Goal: Task Accomplishment & Management: Manage account settings

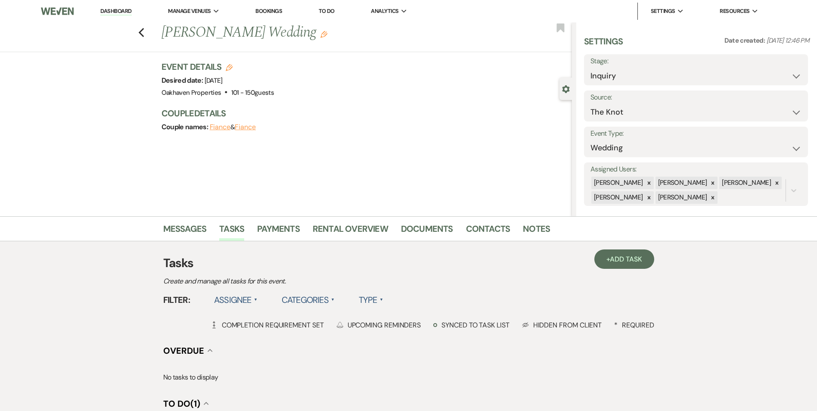
select select "2"
click at [113, 10] on link "Dashboard" at bounding box center [115, 11] width 31 height 8
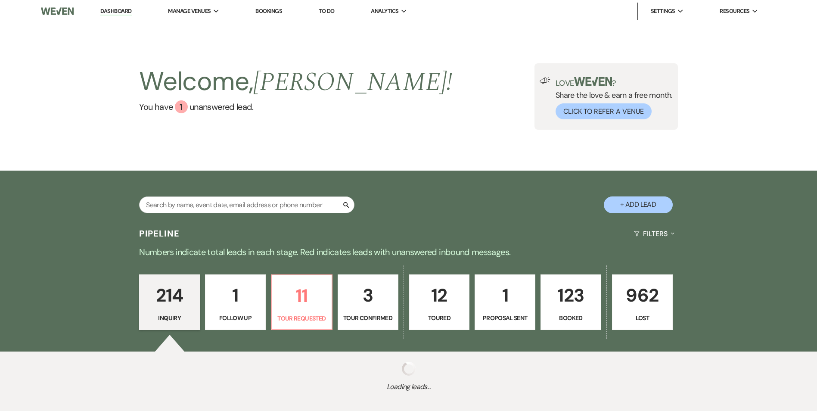
click at [433, 313] on p "Toured" at bounding box center [440, 317] width 50 height 9
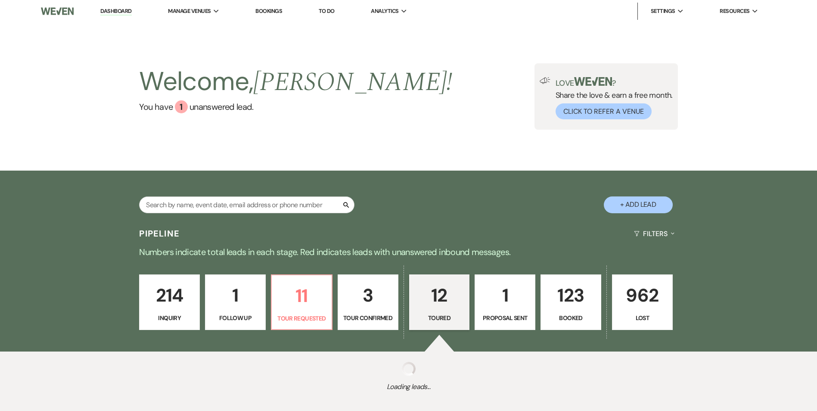
select select "5"
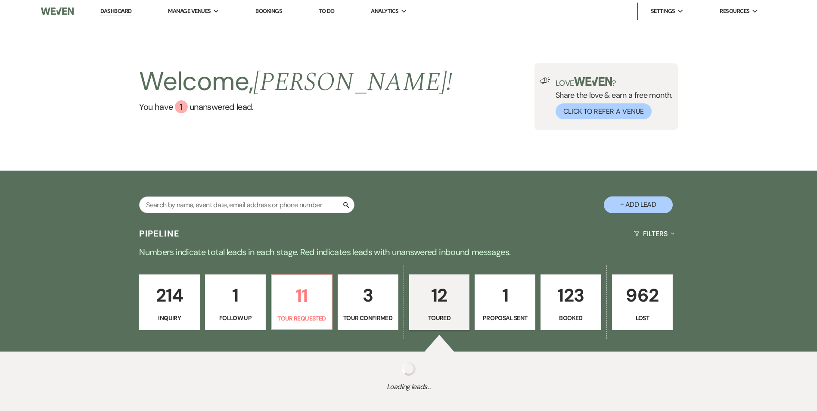
select select "5"
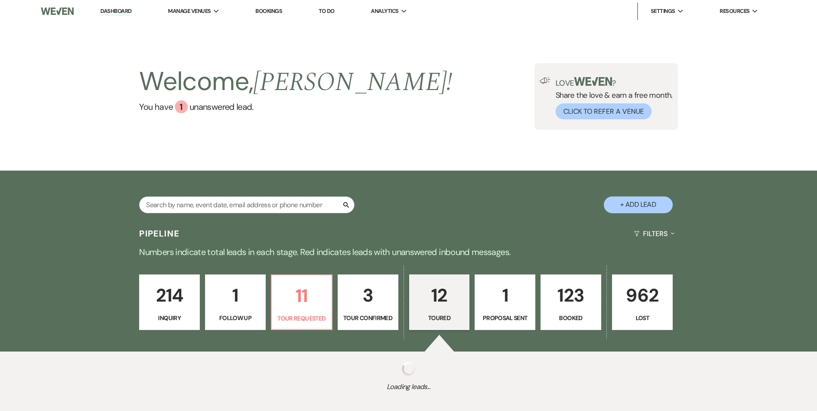
select select "5"
click at [170, 300] on p "214" at bounding box center [170, 295] width 50 height 29
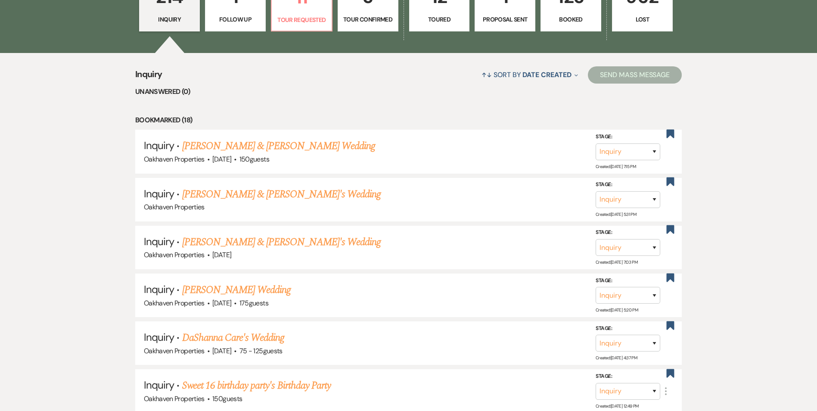
scroll to position [299, 0]
click at [248, 192] on link "Sarah Pearcy & Fiance's Wedding" at bounding box center [281, 194] width 199 height 16
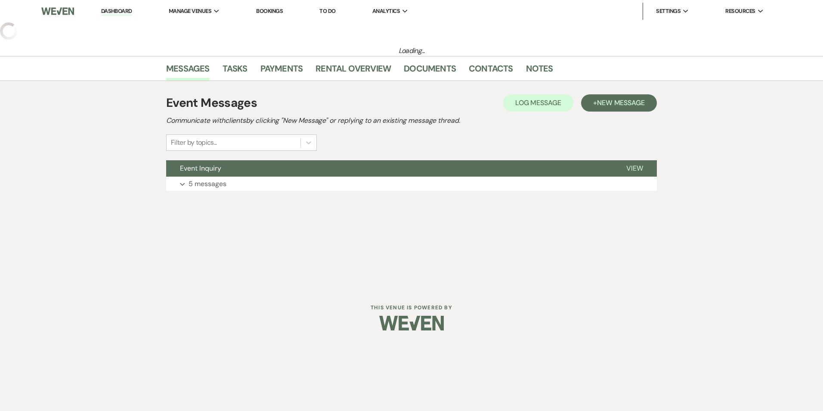
select select "5"
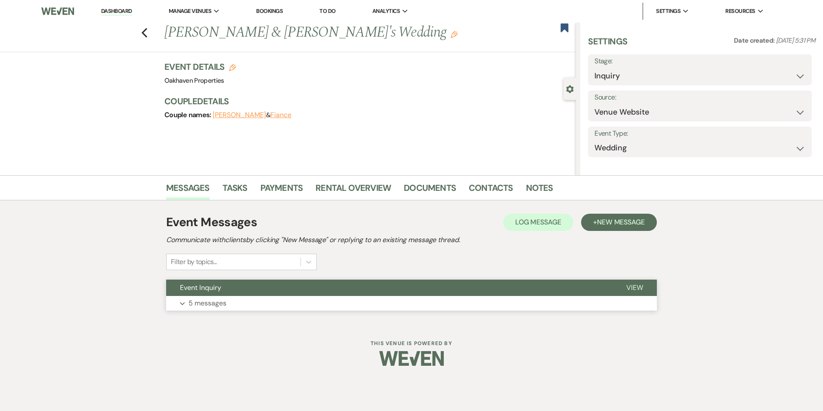
click at [634, 289] on span "View" at bounding box center [635, 287] width 17 height 9
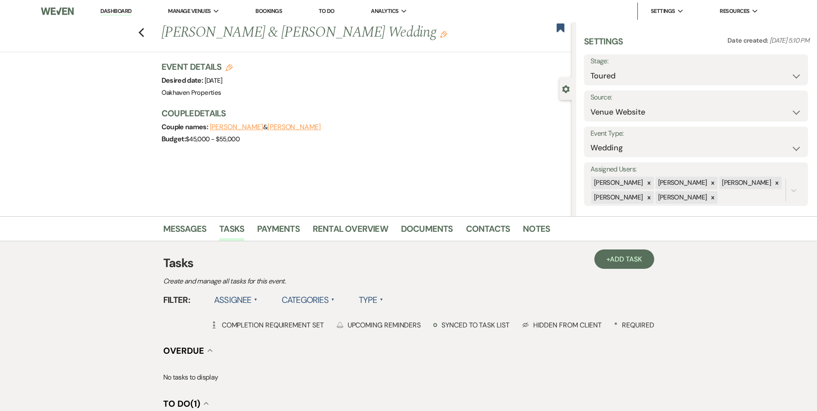
select select "5"
click at [146, 39] on div "Previous Brandon Gordon & Alivia Hicks's Wedding Edit Bookmark" at bounding box center [284, 37] width 576 height 30
click at [143, 36] on icon "Previous" at bounding box center [141, 33] width 6 height 10
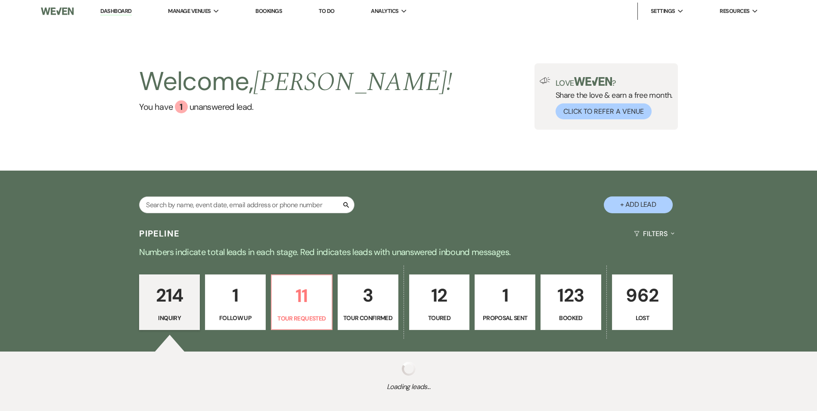
click at [435, 293] on p "12" at bounding box center [440, 295] width 50 height 29
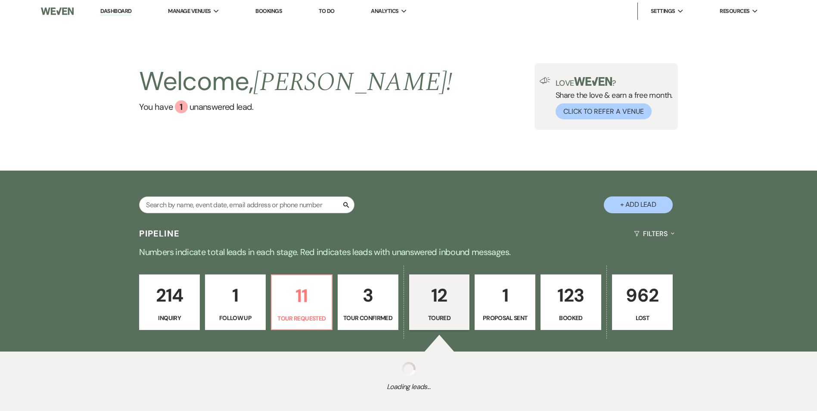
select select "5"
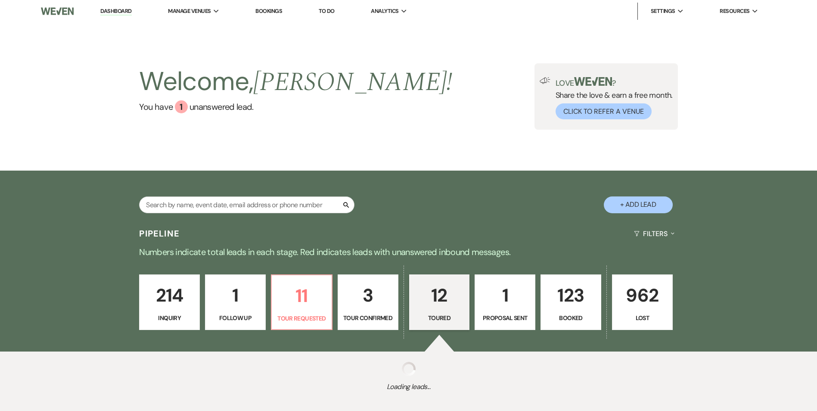
select select "5"
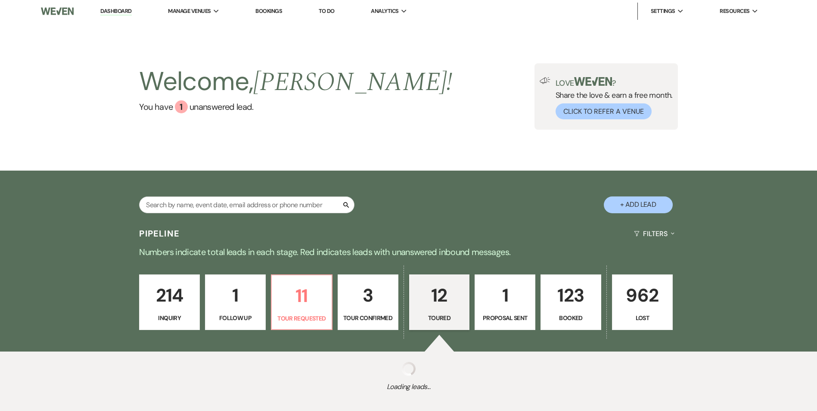
select select "5"
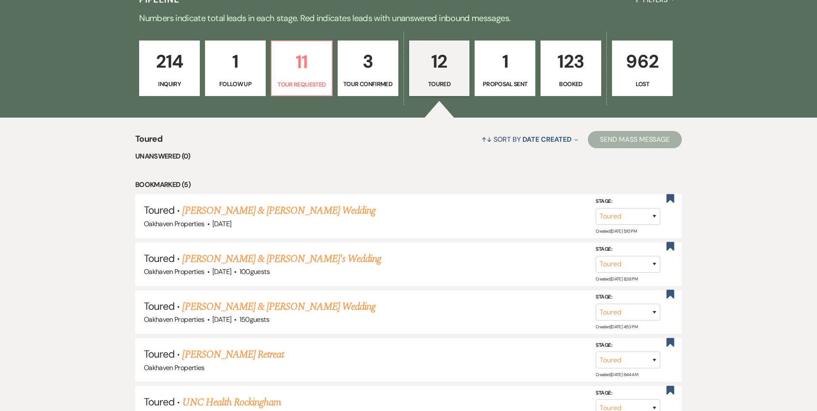
scroll to position [237, 0]
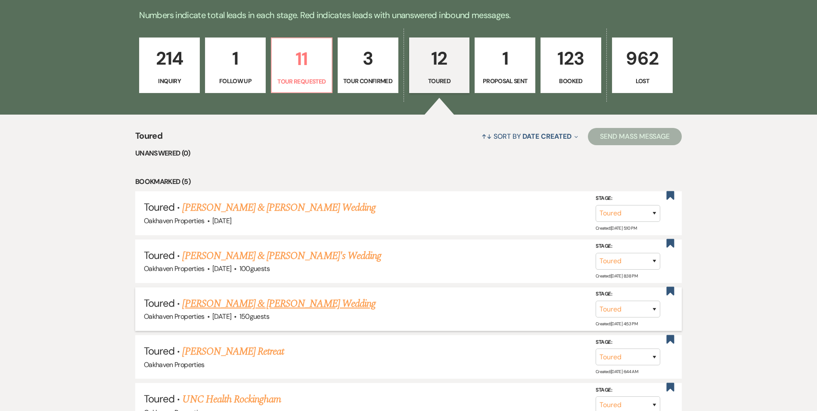
click at [242, 304] on link "Dustin Felts & Grace Danieley's Wedding" at bounding box center [278, 304] width 193 height 16
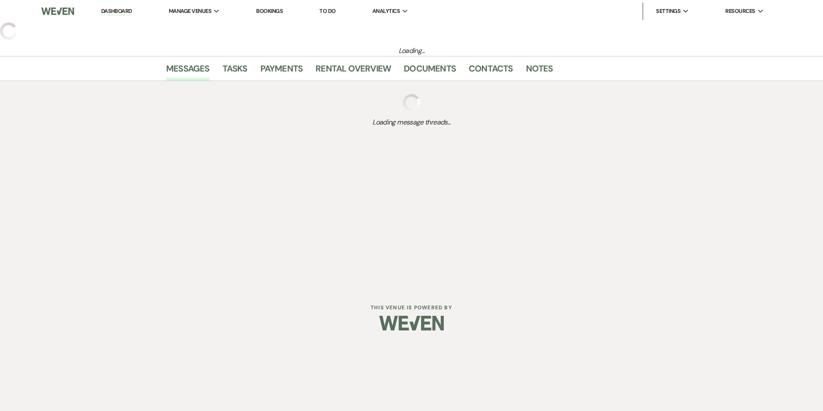
select select "5"
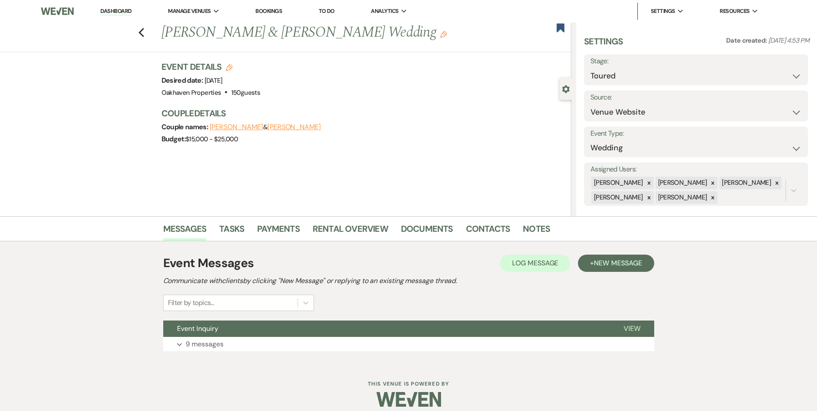
scroll to position [9, 0]
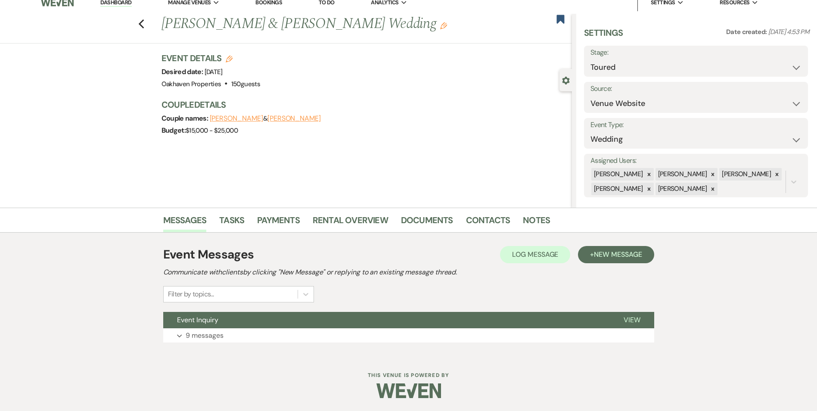
drag, startPoint x: 624, startPoint y: 319, endPoint x: 526, endPoint y: 293, distance: 100.6
drag, startPoint x: 526, startPoint y: 293, endPoint x: 632, endPoint y: 317, distance: 108.6
click at [632, 317] on span "View" at bounding box center [632, 319] width 17 height 9
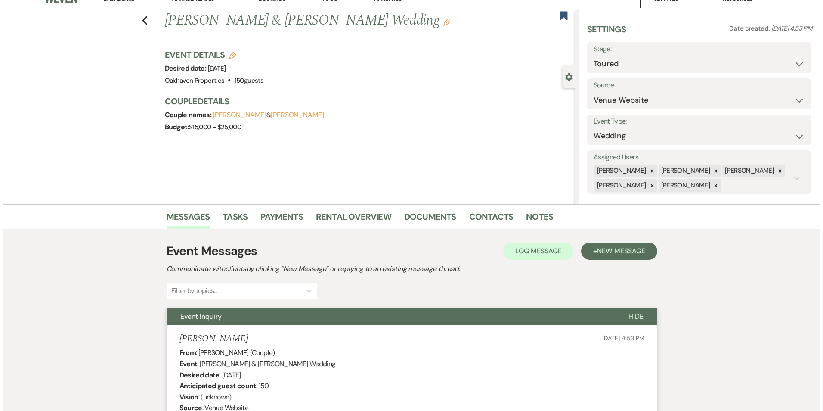
scroll to position [0, 0]
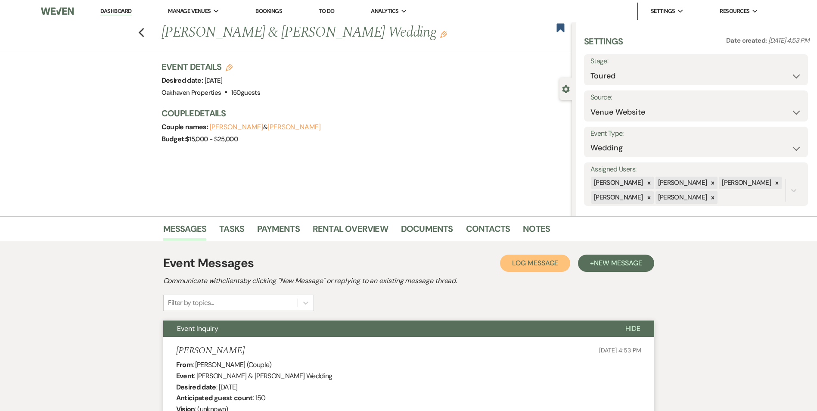
click at [540, 259] on span "Log Message" at bounding box center [535, 262] width 46 height 9
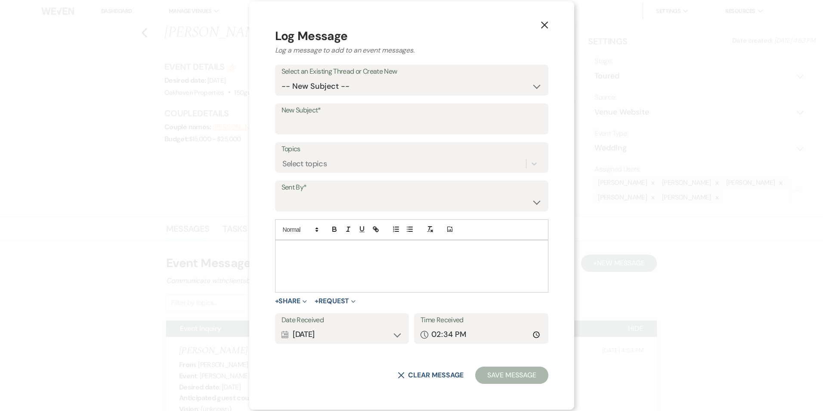
click at [393, 256] on div at bounding box center [412, 266] width 273 height 52
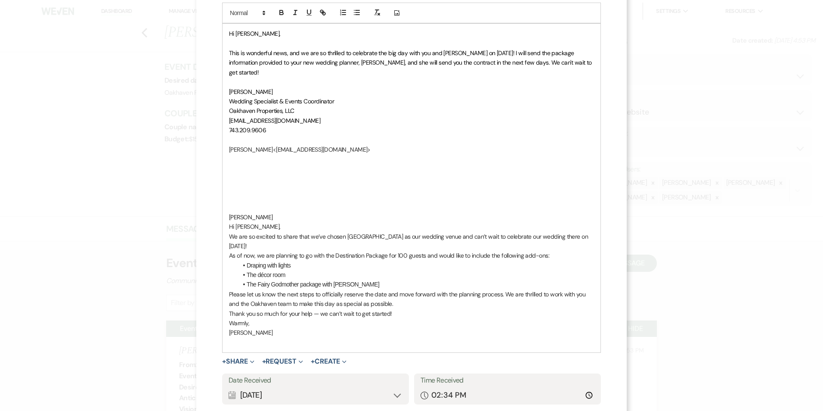
scroll to position [215, 0]
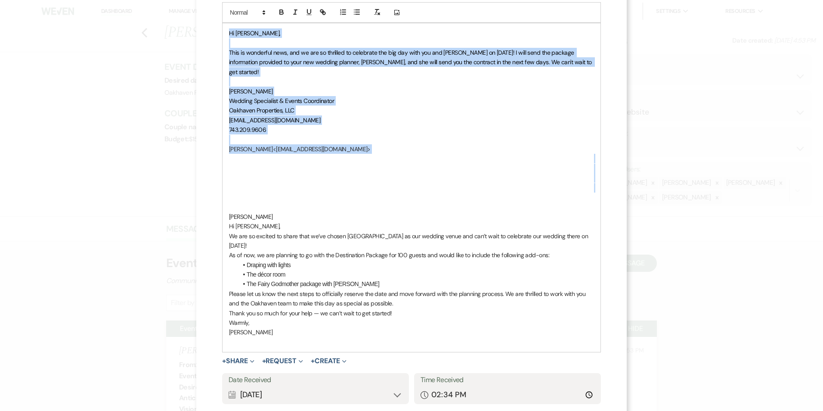
drag, startPoint x: 290, startPoint y: 192, endPoint x: 224, endPoint y: 35, distance: 169.9
click at [224, 35] on div "Hi Grace, This is wonderful news, and we are so thrilled to celebrate the big d…" at bounding box center [412, 187] width 378 height 329
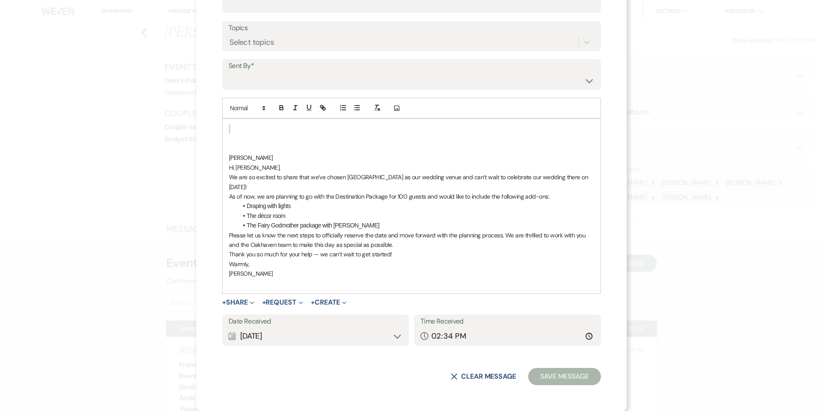
scroll to position [110, 0]
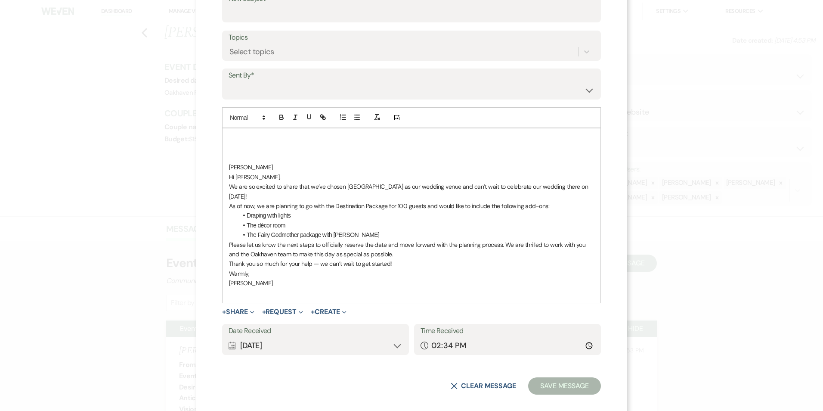
drag, startPoint x: 273, startPoint y: 167, endPoint x: 219, endPoint y: 139, distance: 60.3
click at [223, 139] on div "​ Kara Groenevelt ​ Hi Kara, We are so excited to share that we’ve chosen Oakha…" at bounding box center [412, 215] width 378 height 174
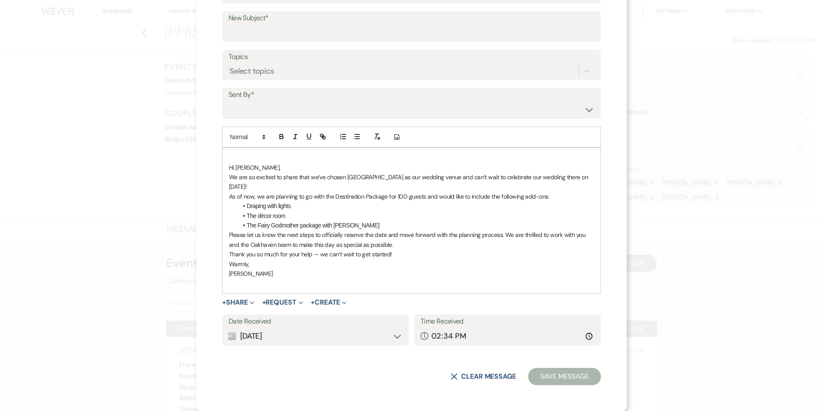
scroll to position [81, 0]
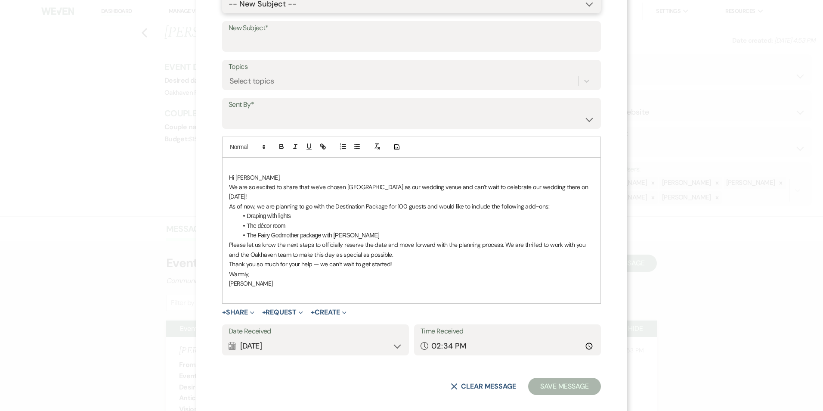
click at [279, 6] on select "-- New Subject -- Event Inquiry" at bounding box center [412, 4] width 366 height 17
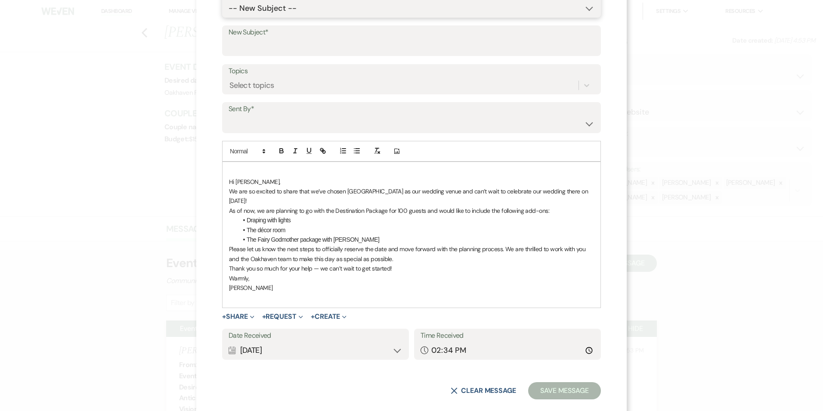
select select "454880"
click at [229, 17] on select "-- New Subject -- Event Inquiry" at bounding box center [412, 8] width 366 height 17
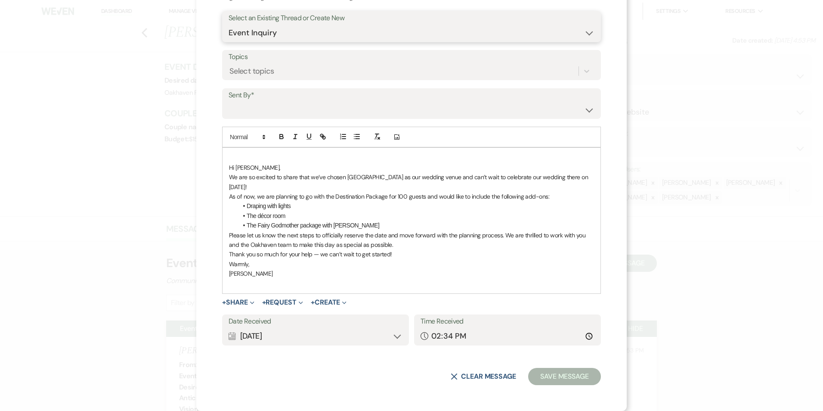
scroll to position [42, 0]
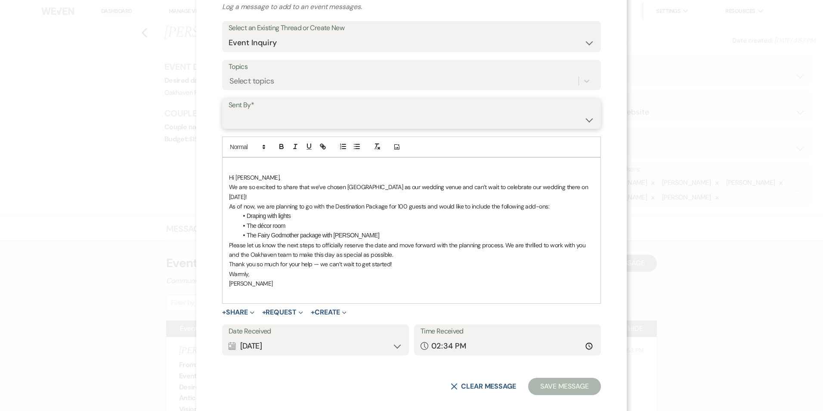
click at [260, 115] on select "Patience Ergish (pdergish@aol.com) Jeanette Wagoner (jeanette@experienceoakhave…" at bounding box center [412, 119] width 366 height 17
select select "contact-377267"
click at [229, 111] on select "Patience Ergish (pdergish@aol.com) Jeanette Wagoner (jeanette@experienceoakhave…" at bounding box center [412, 119] width 366 height 17
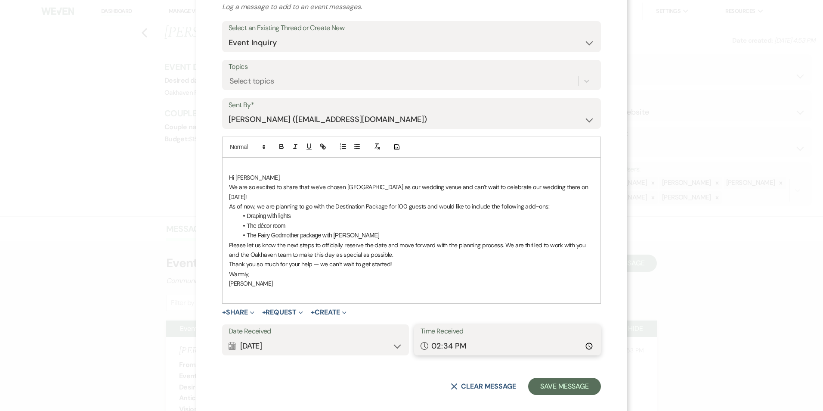
click at [585, 339] on input "14:34" at bounding box center [508, 346] width 174 height 17
type input "10:34"
click at [564, 378] on button "Save Message" at bounding box center [564, 386] width 73 height 17
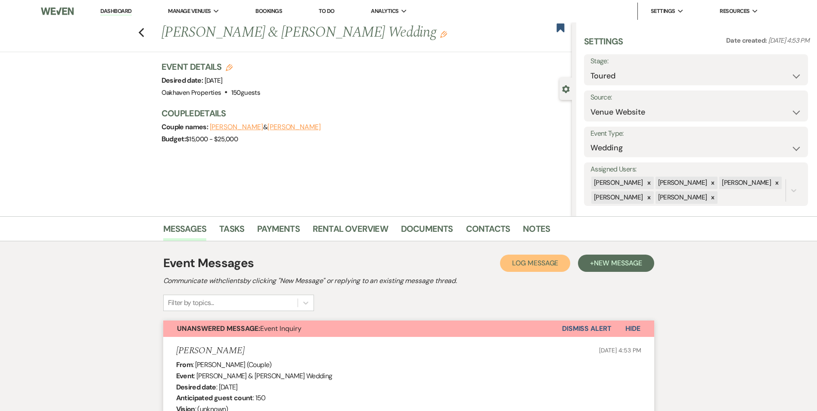
click at [553, 263] on span "Log Message" at bounding box center [535, 262] width 46 height 9
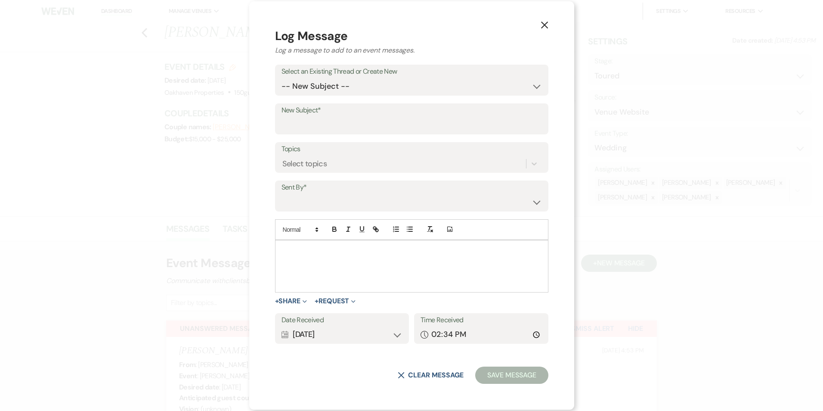
click at [373, 260] on div at bounding box center [412, 266] width 273 height 52
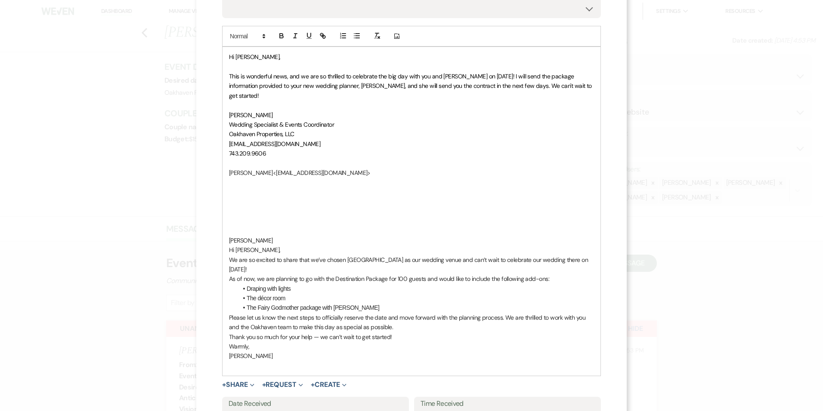
scroll to position [192, 0]
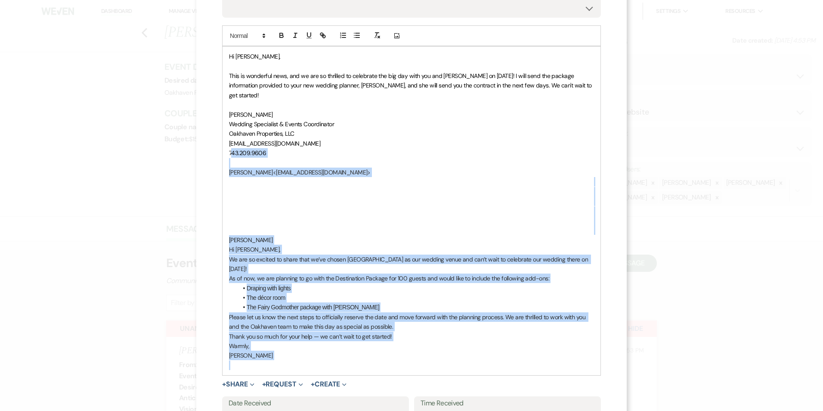
drag, startPoint x: 267, startPoint y: 354, endPoint x: 228, endPoint y: 158, distance: 199.7
click at [228, 158] on div "Hi Grace, This is wonderful news, and we are so thrilled to celebrate the big d…" at bounding box center [412, 211] width 378 height 329
click at [328, 207] on p at bounding box center [411, 210] width 365 height 9
drag, startPoint x: 273, startPoint y: 349, endPoint x: 220, endPoint y: 173, distance: 183.9
click at [223, 173] on div "Hi Grace, This is wonderful news, and we are so thrilled to celebrate the big d…" at bounding box center [412, 211] width 378 height 329
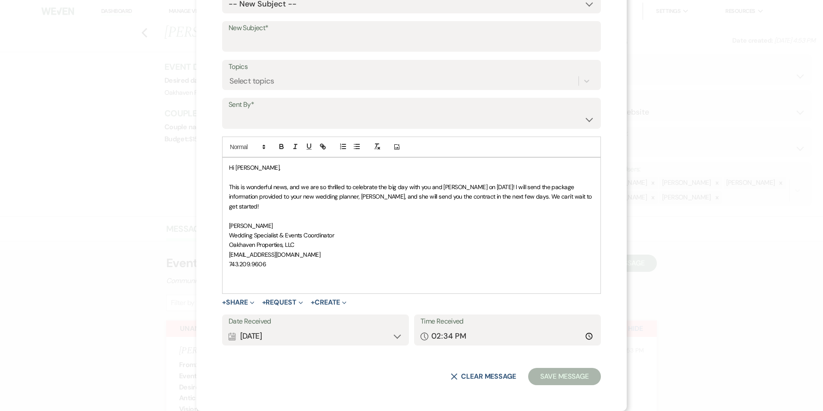
scroll to position [81, 0]
click at [259, 6] on select "-- New Subject -- Event Inquiry" at bounding box center [412, 4] width 366 height 17
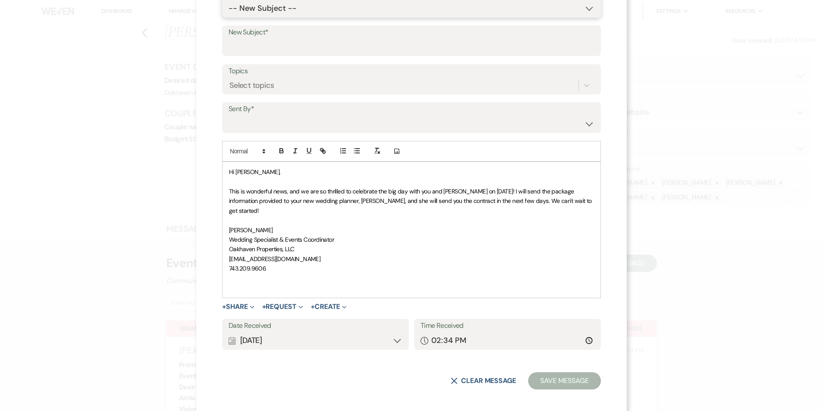
select select "454880"
click at [229, 17] on select "-- New Subject -- Event Inquiry" at bounding box center [412, 8] width 366 height 17
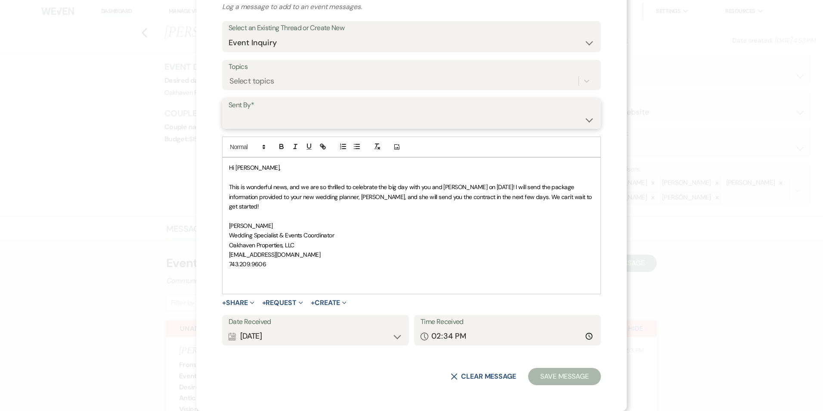
click at [268, 114] on select "Patience Ergish (pdergish@aol.com) Jeanette Wagoner (jeanette@experienceoakhave…" at bounding box center [412, 119] width 366 height 17
select select "user-127923"
click at [229, 111] on select "Patience Ergish (pdergish@aol.com) Jeanette Wagoner (jeanette@experienceoakhave…" at bounding box center [412, 119] width 366 height 17
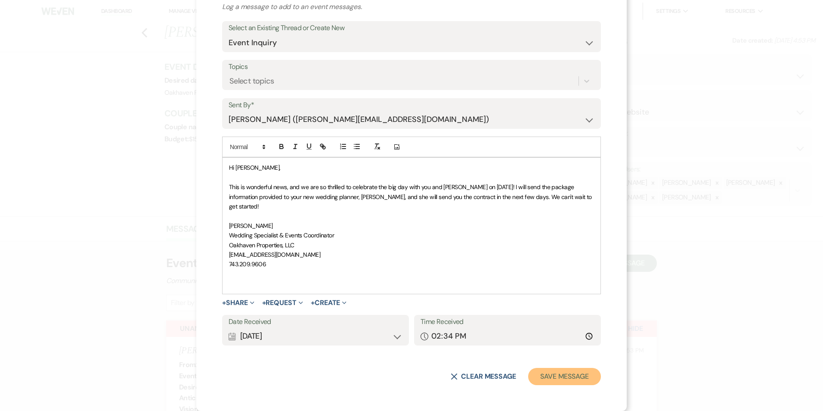
click at [556, 384] on button "Save Message" at bounding box center [564, 376] width 73 height 17
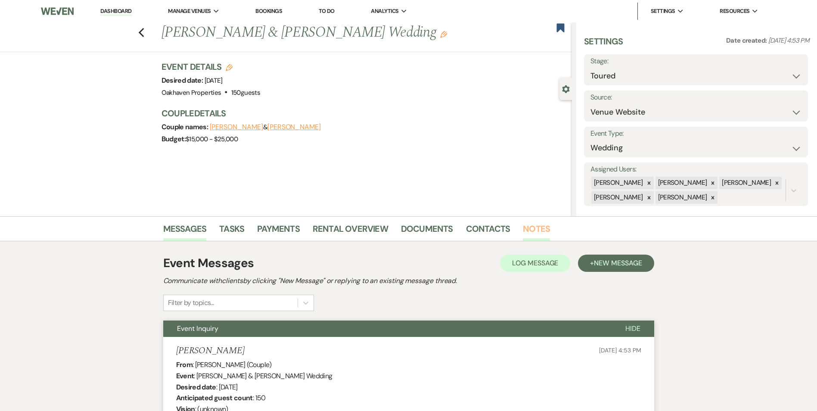
click at [532, 225] on link "Notes" at bounding box center [536, 231] width 27 height 19
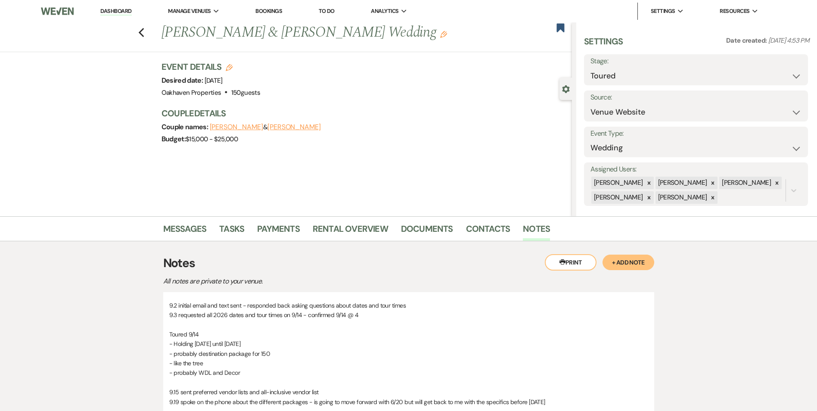
click at [643, 258] on button "+ Add Note" at bounding box center [629, 263] width 52 height 16
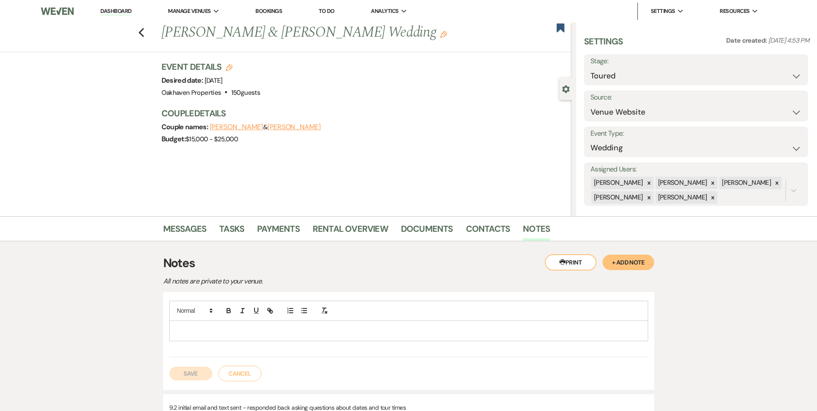
click at [246, 335] on p at bounding box center [408, 330] width 465 height 9
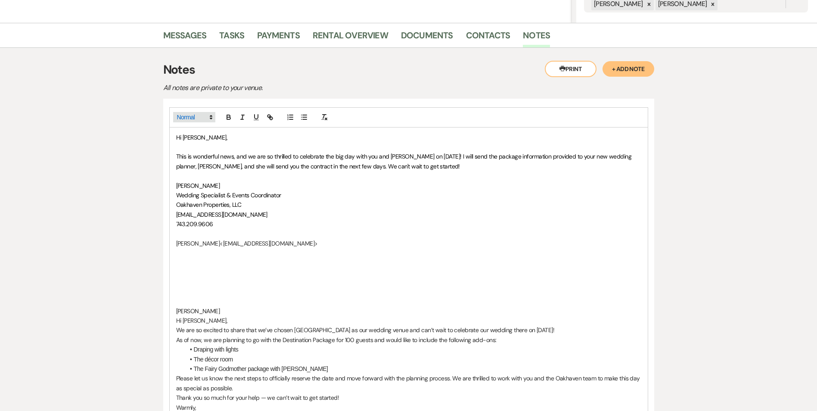
scroll to position [194, 0]
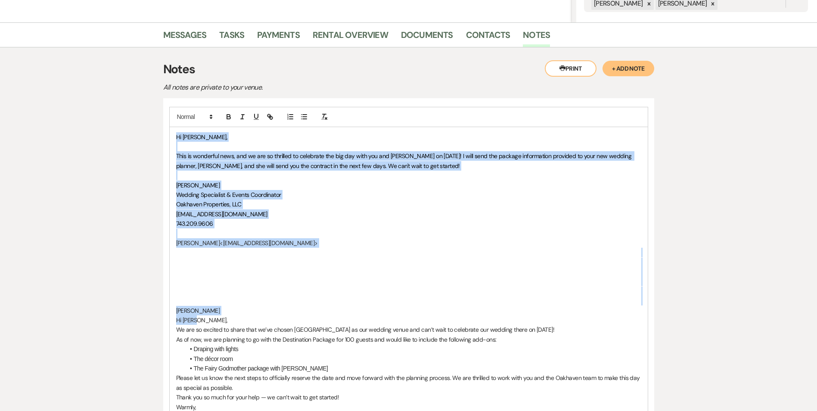
drag, startPoint x: 204, startPoint y: 317, endPoint x: 174, endPoint y: 138, distance: 180.9
click at [174, 138] on div "Hi Grace, This is wonderful news, and we are so thrilled to celebrate the big d…" at bounding box center [409, 281] width 478 height 309
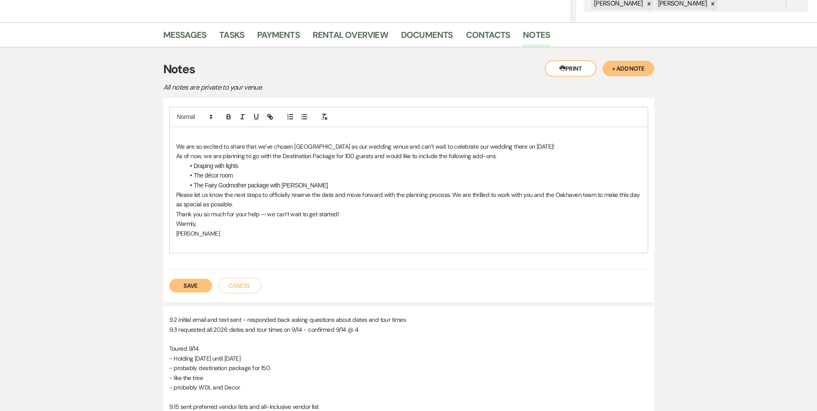
scroll to position [11, 0]
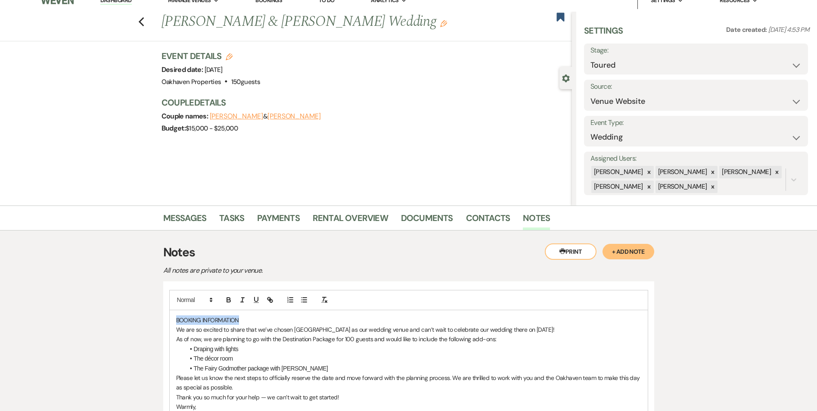
drag, startPoint x: 245, startPoint y: 316, endPoint x: 174, endPoint y: 318, distance: 72.0
click at [174, 318] on div "BOOKING INFORMATION We are so excited to share that we’ve chosen Oakhaven as ou…" at bounding box center [409, 373] width 478 height 126
click at [228, 301] on icon "button" at bounding box center [228, 301] width 3 height 2
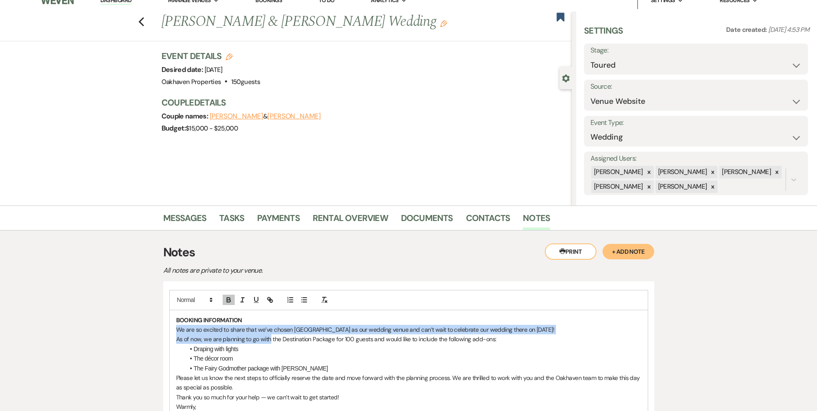
drag, startPoint x: 270, startPoint y: 339, endPoint x: 174, endPoint y: 331, distance: 96.9
click at [174, 331] on div "BOOKING INFORMATION We are so excited to share that we’ve chosen Oakhaven as ou…" at bounding box center [409, 373] width 478 height 126
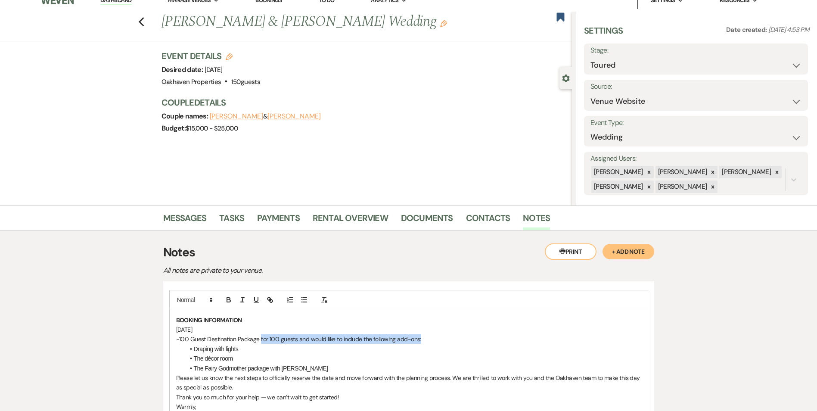
drag, startPoint x: 428, startPoint y: 340, endPoint x: 260, endPoint y: 341, distance: 168.0
click at [260, 341] on p "-100 Guest Destination Package for 100 guests and would like to include the fol…" at bounding box center [408, 338] width 465 height 9
click at [194, 348] on span at bounding box center [194, 348] width 0 height 9
click at [280, 331] on p "June 20, 2026" at bounding box center [408, 329] width 465 height 9
click at [264, 341] on p "-100 Guest Destination Package" at bounding box center [408, 338] width 465 height 9
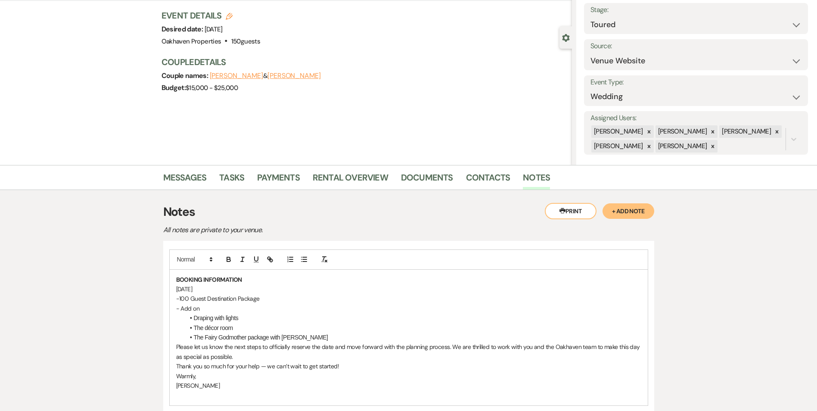
scroll to position [53, 0]
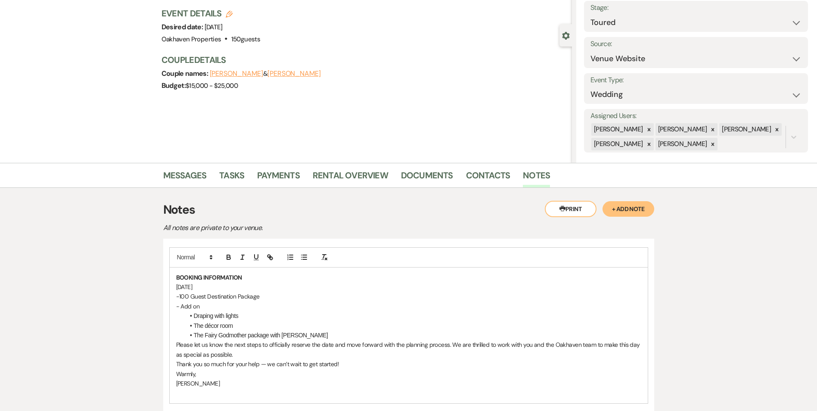
click at [196, 336] on span "The Fairy Godmother package with Jeanette Wagoner" at bounding box center [261, 335] width 134 height 7
click at [197, 336] on span "The Fairy Godmother package with Jeanette Wagoner" at bounding box center [261, 335] width 134 height 7
drag, startPoint x: 227, startPoint y: 386, endPoint x: 275, endPoint y: 338, distance: 67.6
click at [275, 338] on div "BOOKING INFORMATION June 20, 2026 -100 Guest Destination Package - Add on Drapi…" at bounding box center [409, 335] width 478 height 136
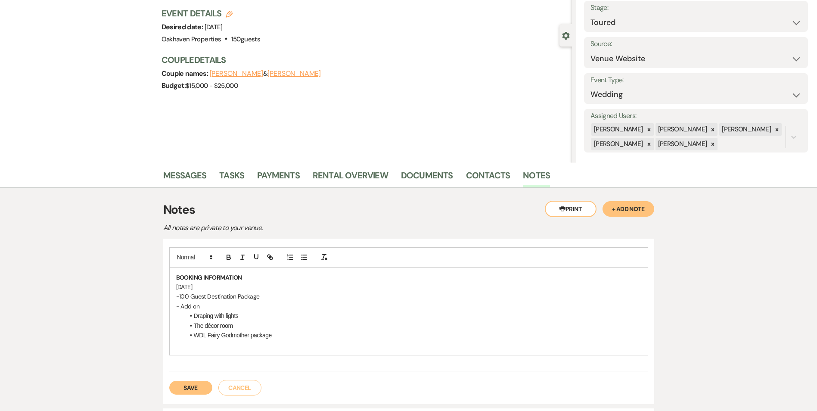
click at [236, 348] on p at bounding box center [408, 344] width 465 height 9
click at [199, 374] on button "Save" at bounding box center [190, 378] width 43 height 14
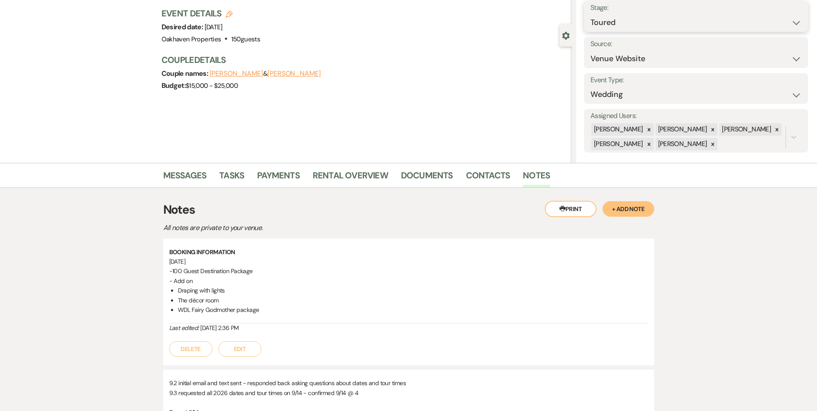
click at [639, 20] on select "Inquiry Follow Up Tour Requested Tour Confirmed Toured Proposal Sent Booked Lost" at bounding box center [695, 22] width 211 height 17
select select "6"
click at [590, 14] on select "Inquiry Follow Up Tour Requested Tour Confirmed Toured Proposal Sent Booked Lost" at bounding box center [695, 22] width 211 height 17
click at [773, 19] on button "Save" at bounding box center [783, 16] width 49 height 17
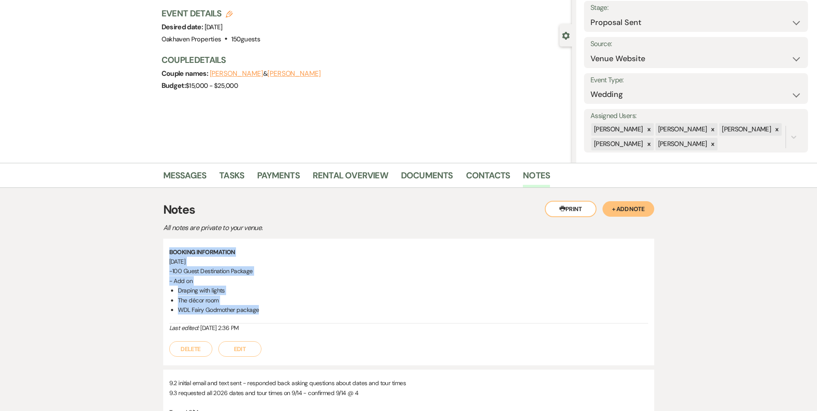
drag, startPoint x: 265, startPoint y: 311, endPoint x: 168, endPoint y: 254, distance: 112.9
click at [168, 254] on div "BOOKING INFORMATION June 20, 2026 -100 Guest Destination Package - Add on Drapi…" at bounding box center [408, 302] width 491 height 127
copy div "BOOKING INFORMATION June 20, 2026 -100 Guest Destination Package - Add on Drapi…"
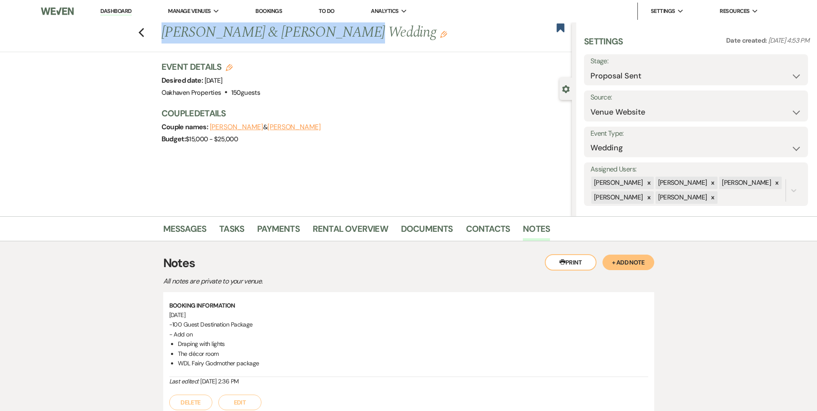
drag, startPoint x: 325, startPoint y: 28, endPoint x: 165, endPoint y: 30, distance: 159.4
click at [165, 30] on h1 "Dustin Felts & Grace Danieley's Wedding Edit" at bounding box center [324, 32] width 325 height 21
copy h1 "Dustin Felts & Grace Danieley"
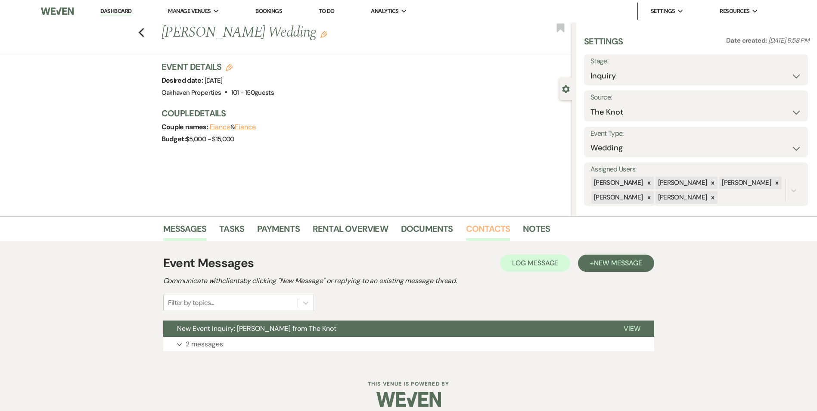
click at [483, 231] on link "Contacts" at bounding box center [488, 231] width 44 height 19
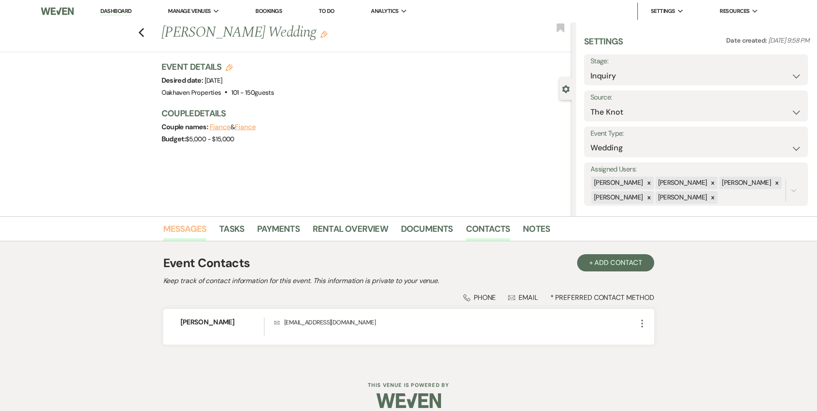
click at [176, 229] on link "Messages" at bounding box center [184, 231] width 43 height 19
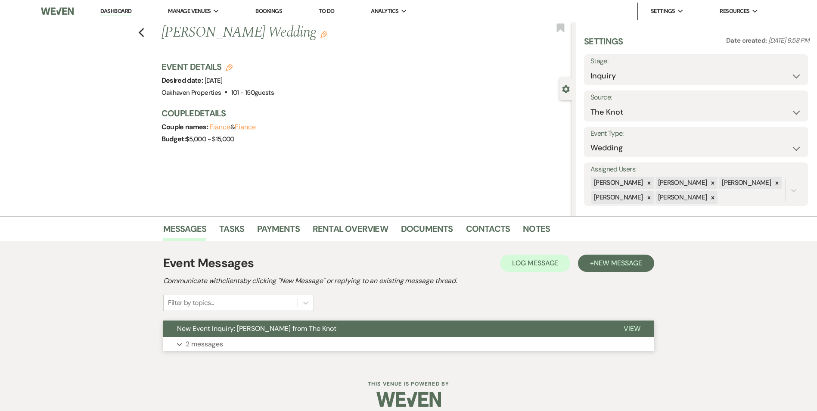
click at [623, 328] on button "View" at bounding box center [632, 328] width 44 height 16
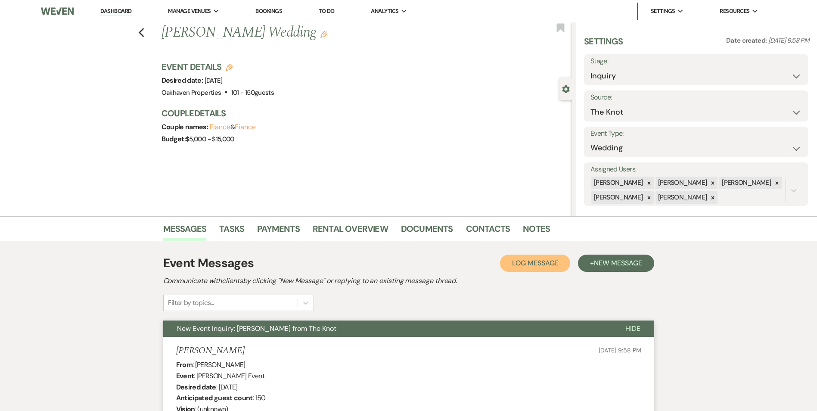
click at [541, 265] on span "Log Message" at bounding box center [535, 262] width 46 height 9
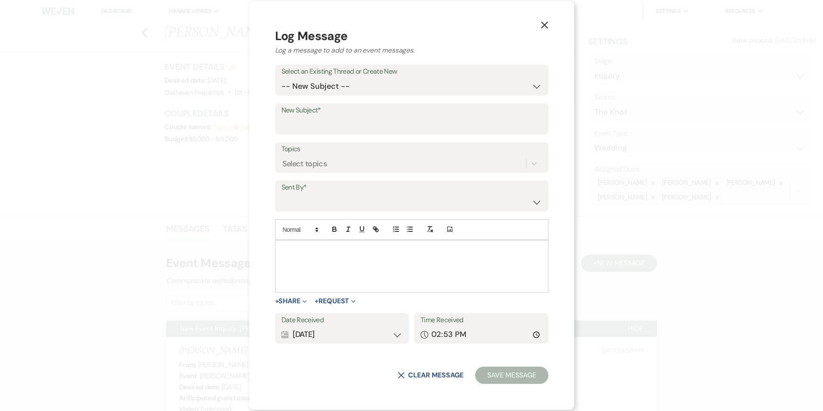
click at [407, 270] on div at bounding box center [412, 266] width 273 height 52
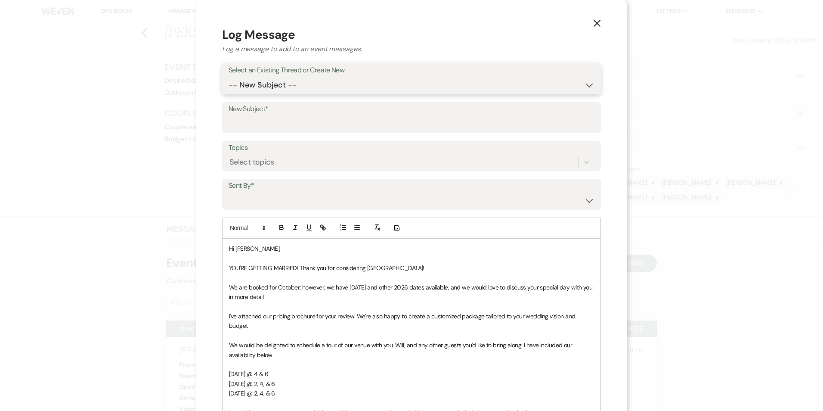
click at [308, 85] on select "-- New Subject -- New Event Inquiry: Liz Watson from The Knot" at bounding box center [412, 85] width 366 height 17
select select "463739"
click at [229, 77] on select "-- New Subject -- New Event Inquiry: Liz Watson from The Knot" at bounding box center [412, 85] width 366 height 17
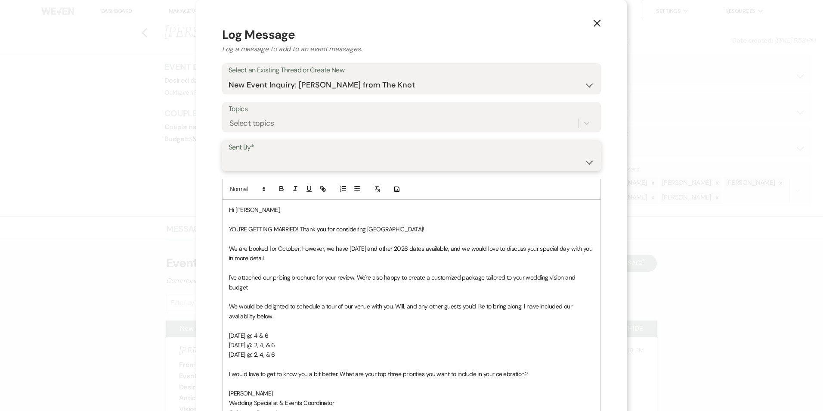
click at [300, 164] on select "Patience Ergish (pdergish@aol.com) Jeanette Wagoner (jeanette@experienceoakhave…" at bounding box center [412, 161] width 366 height 17
select select "user-127923"
click at [229, 153] on select "Patience Ergish (pdergish@aol.com) Jeanette Wagoner (jeanette@experienceoakhave…" at bounding box center [412, 161] width 366 height 17
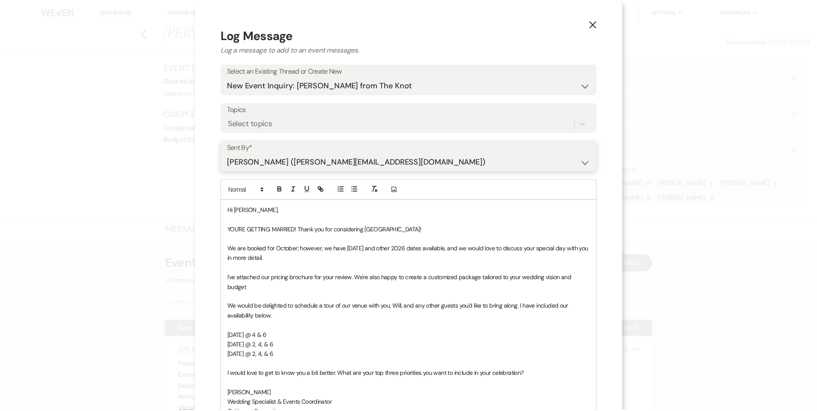
scroll to position [149, 0]
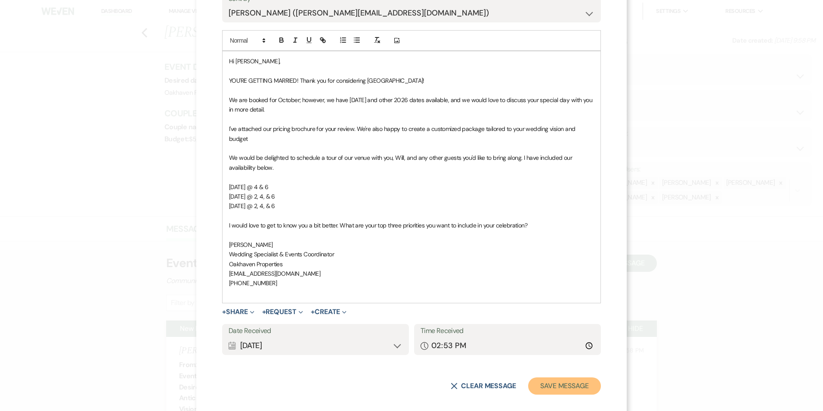
click at [546, 378] on button "Save Message" at bounding box center [564, 385] width 73 height 17
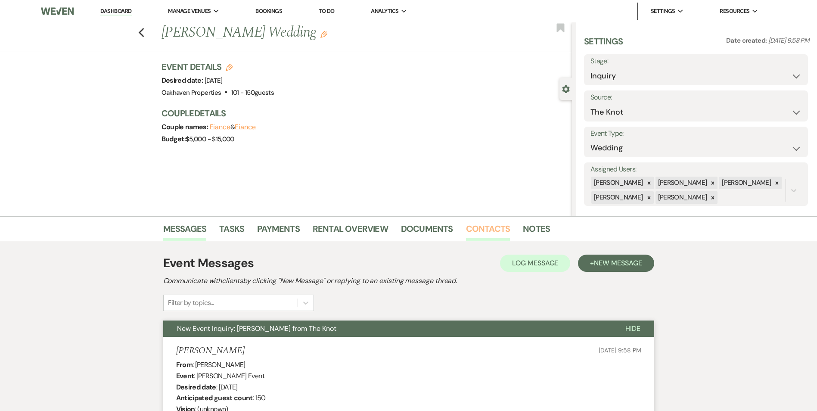
click at [477, 227] on link "Contacts" at bounding box center [488, 231] width 44 height 19
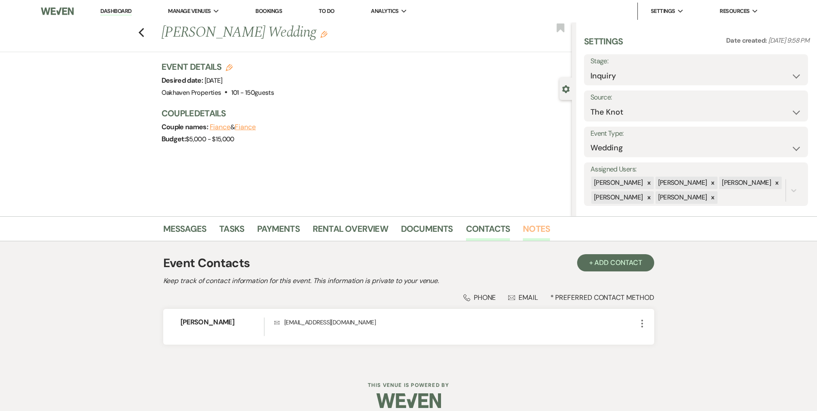
click at [532, 233] on link "Notes" at bounding box center [536, 231] width 27 height 19
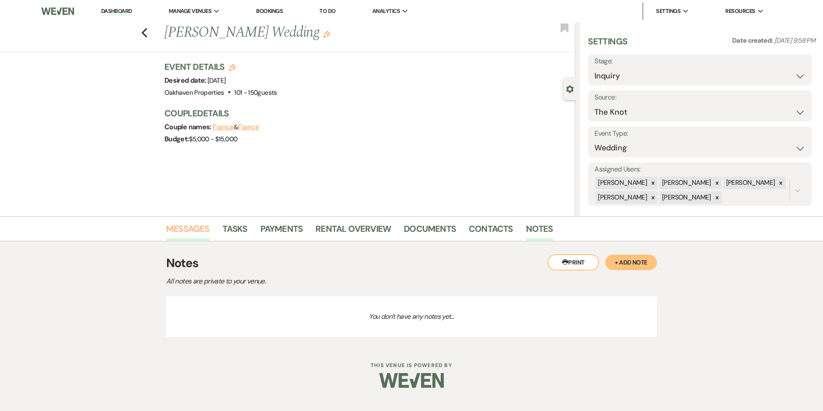
click at [192, 224] on link "Messages" at bounding box center [187, 231] width 43 height 19
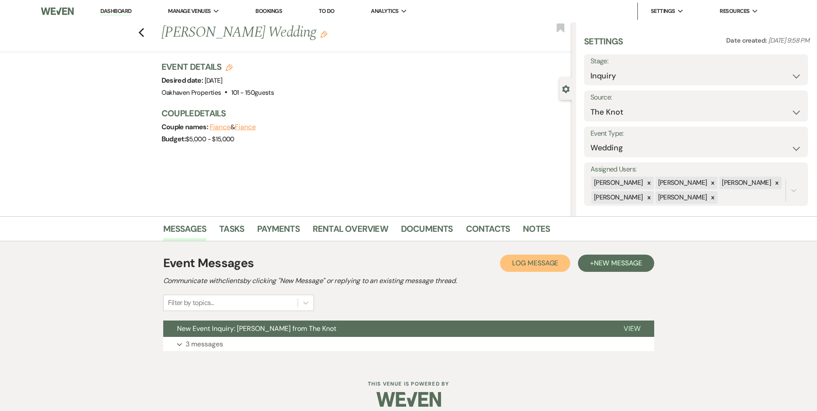
click at [541, 259] on span "Log Message" at bounding box center [535, 262] width 46 height 9
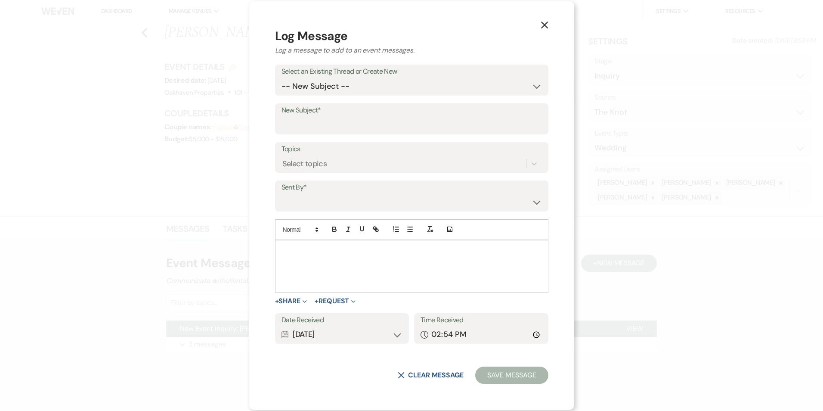
click at [541, 25] on icon "X" at bounding box center [545, 25] width 8 height 8
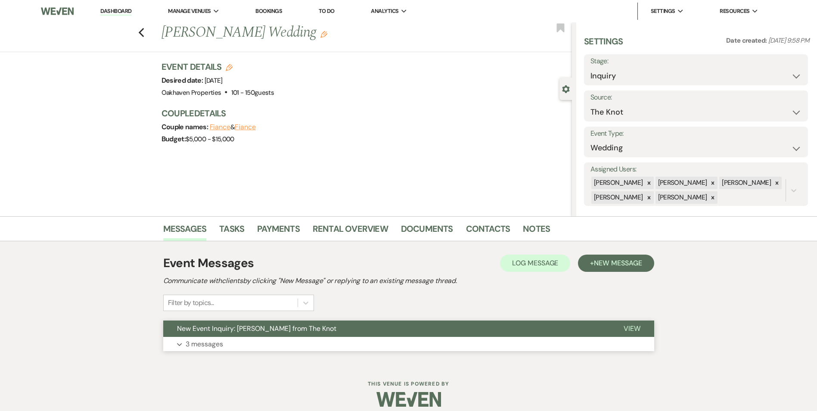
click at [637, 330] on span "View" at bounding box center [632, 328] width 17 height 9
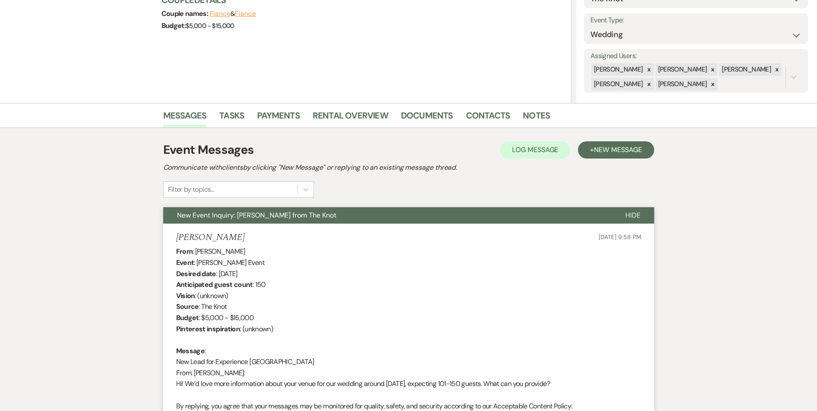
scroll to position [89, 0]
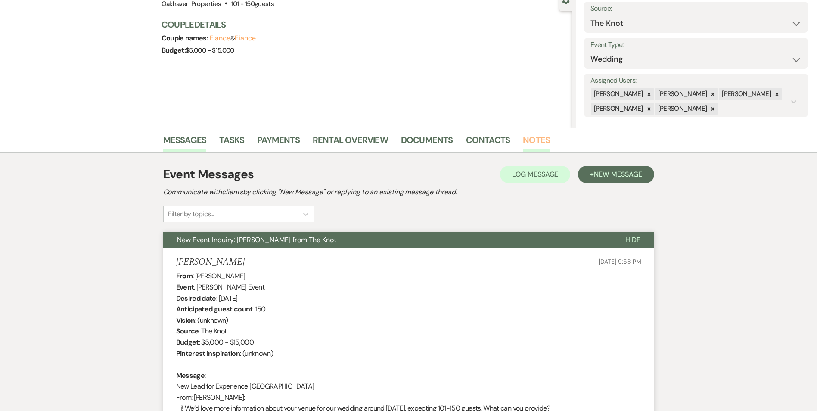
click at [541, 141] on link "Notes" at bounding box center [536, 142] width 27 height 19
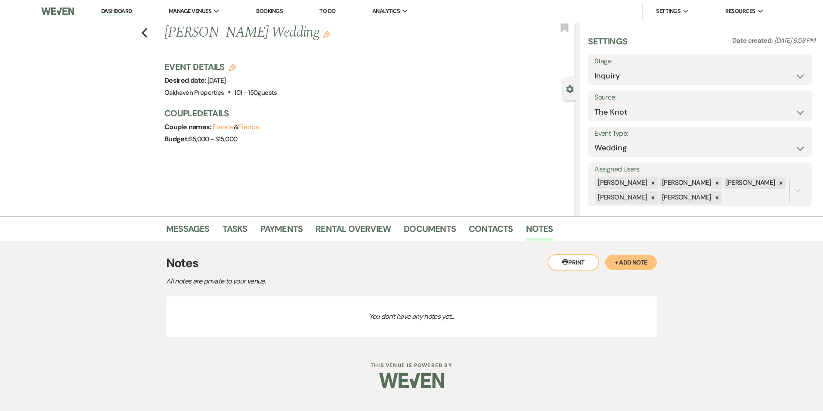
click at [627, 257] on button "+ Add Note" at bounding box center [632, 263] width 52 height 16
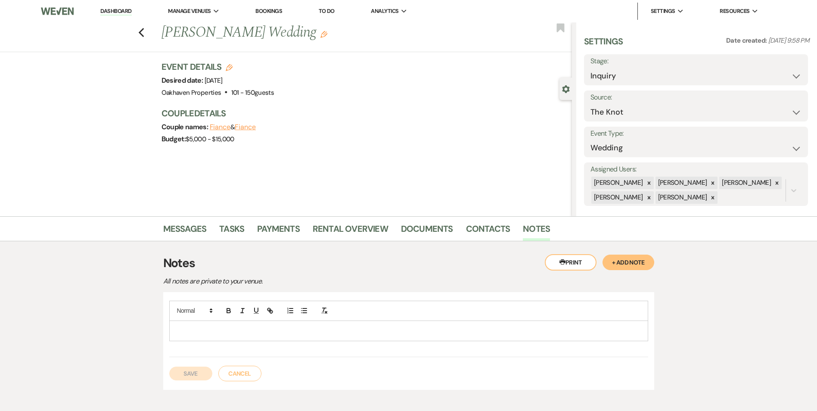
click at [226, 327] on p at bounding box center [408, 330] width 465 height 9
click at [193, 371] on button "Save" at bounding box center [190, 374] width 43 height 14
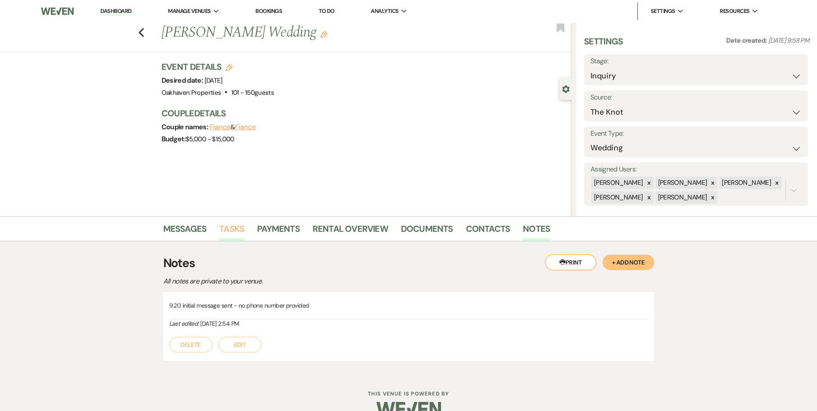
click at [232, 226] on link "Tasks" at bounding box center [231, 231] width 25 height 19
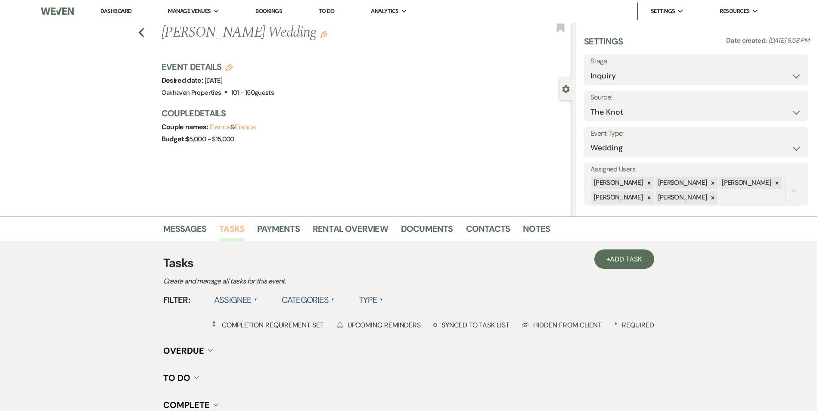
scroll to position [106, 0]
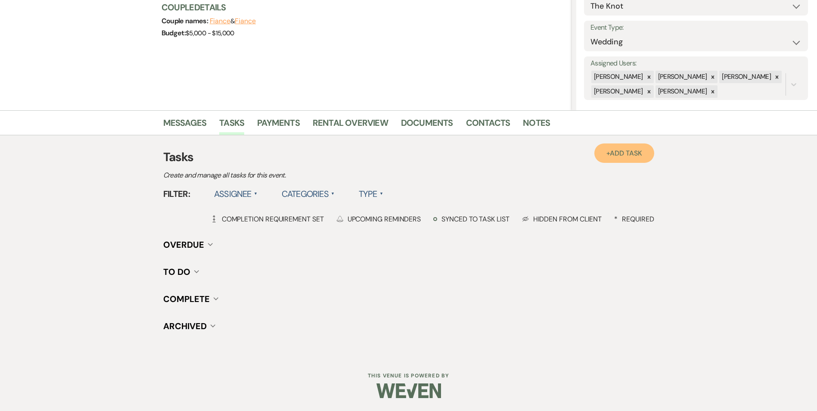
click at [606, 161] on link "+ Add Task" at bounding box center [623, 152] width 59 height 19
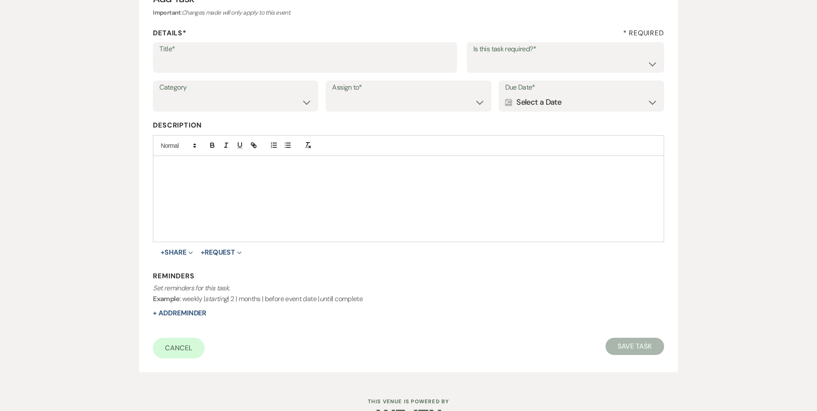
click at [238, 54] on label "Title*" at bounding box center [304, 49] width 291 height 12
click at [238, 55] on input "Title*" at bounding box center [304, 63] width 291 height 17
type input "2nd follow up message"
click at [473, 63] on select "Yes No" at bounding box center [565, 63] width 184 height 17
select select "true"
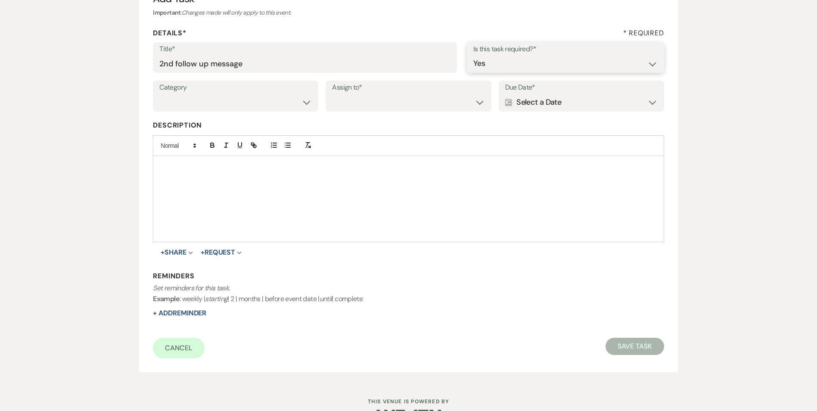
click at [473, 55] on select "Yes No" at bounding box center [565, 63] width 184 height 17
click at [225, 99] on select "Venue Vendors Guests Details Finalize & Share" at bounding box center [235, 102] width 152 height 17
select select "31"
click at [159, 94] on select "Venue Vendors Guests Details Finalize & Share" at bounding box center [235, 102] width 152 height 17
click at [379, 101] on select "Venue Client" at bounding box center [408, 102] width 152 height 17
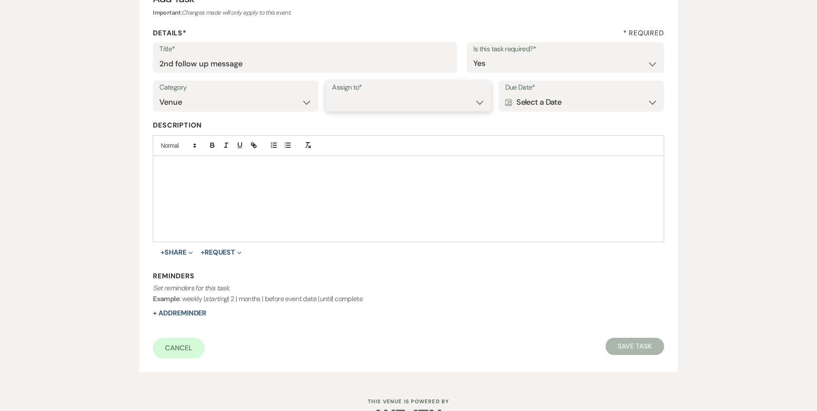
select select "venueHost"
click at [332, 94] on select "Venue Client" at bounding box center [408, 102] width 152 height 17
click at [564, 105] on div "Calendar Select a Date Expand" at bounding box center [581, 102] width 152 height 17
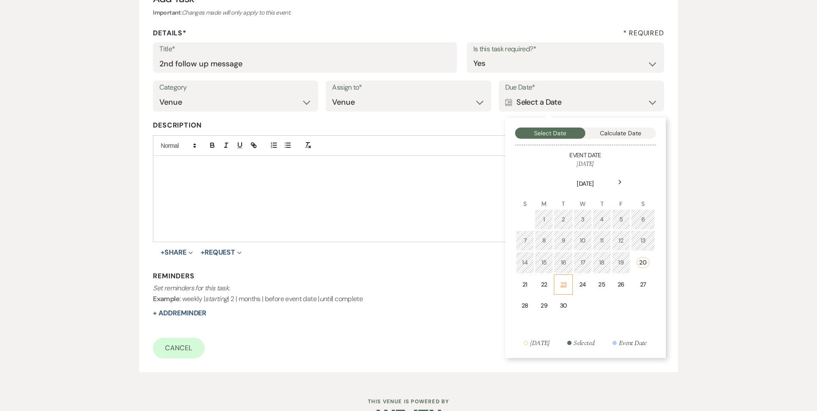
click at [558, 290] on td "23" at bounding box center [563, 284] width 19 height 20
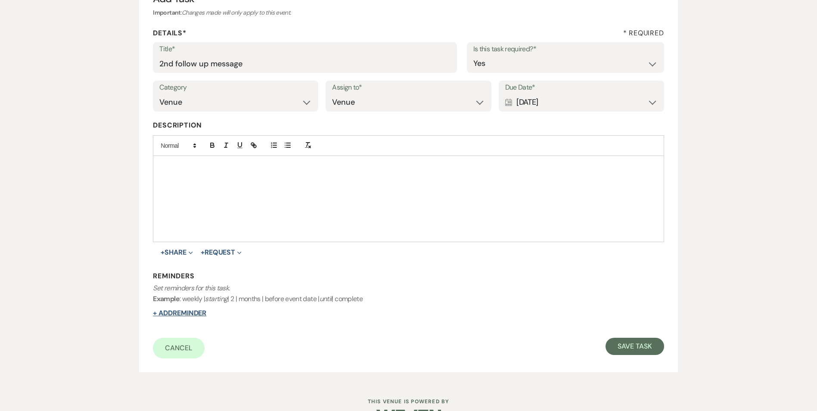
click at [186, 312] on button "+ Add Reminder" at bounding box center [179, 313] width 53 height 7
select select "host"
select select "days"
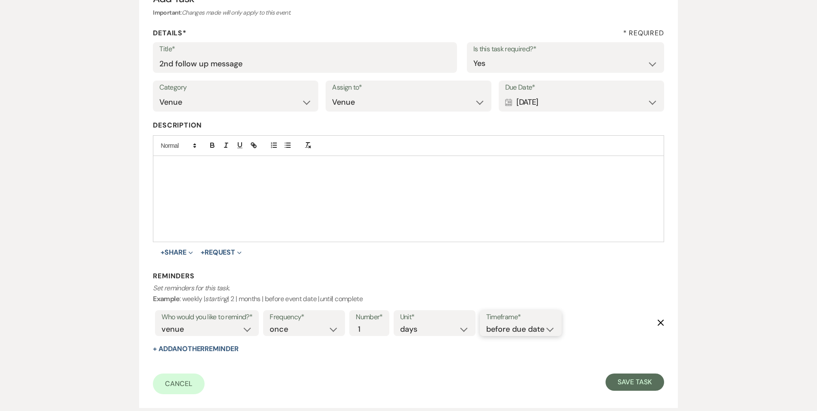
click at [509, 332] on select "before due date after due date on due date on custom date" at bounding box center [520, 329] width 69 height 12
select select "onDueDate"
click at [486, 323] on select "before due date after due date on due date on custom date" at bounding box center [520, 329] width 69 height 12
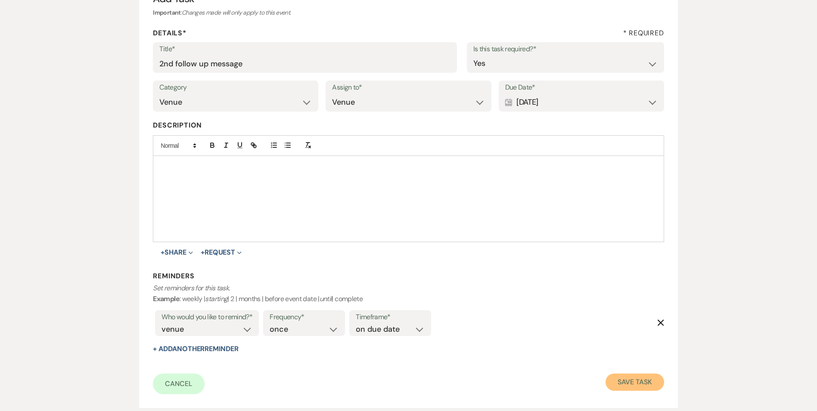
click at [649, 385] on button "Save Task" at bounding box center [635, 381] width 58 height 17
select select "2"
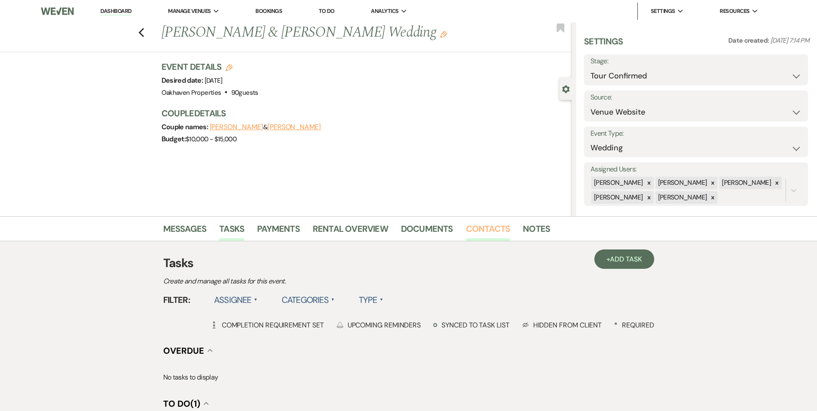
click at [492, 224] on link "Contacts" at bounding box center [488, 231] width 44 height 19
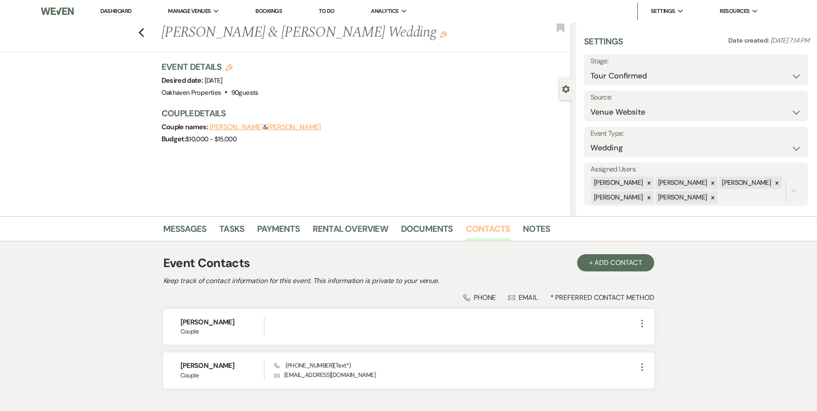
scroll to position [54, 0]
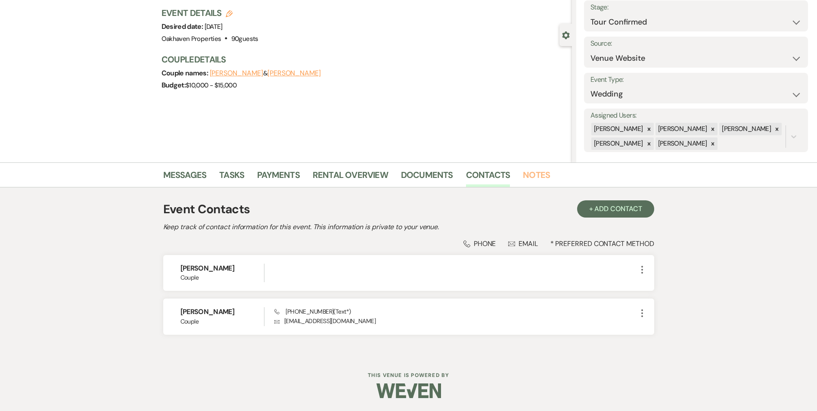
click at [525, 168] on link "Notes" at bounding box center [536, 177] width 27 height 19
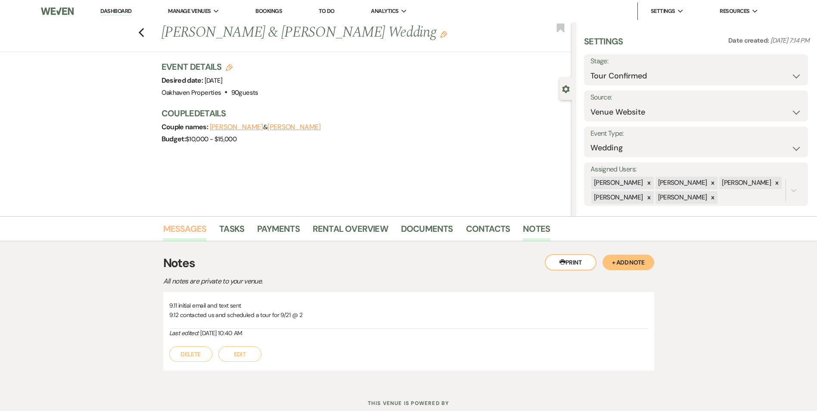
click at [196, 230] on link "Messages" at bounding box center [184, 231] width 43 height 19
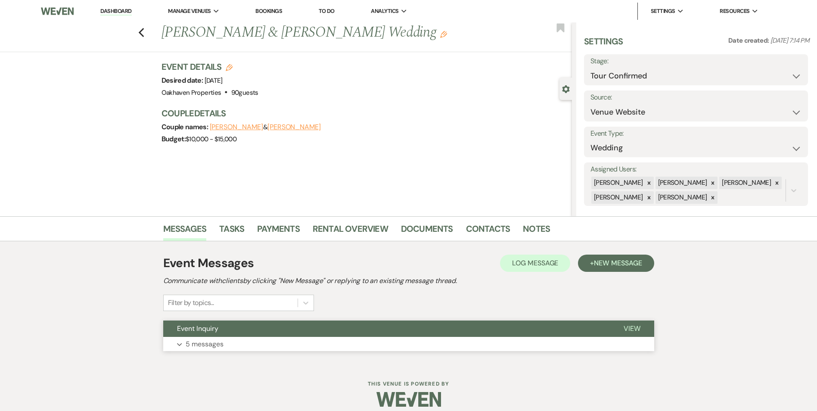
click at [633, 326] on span "View" at bounding box center [632, 328] width 17 height 9
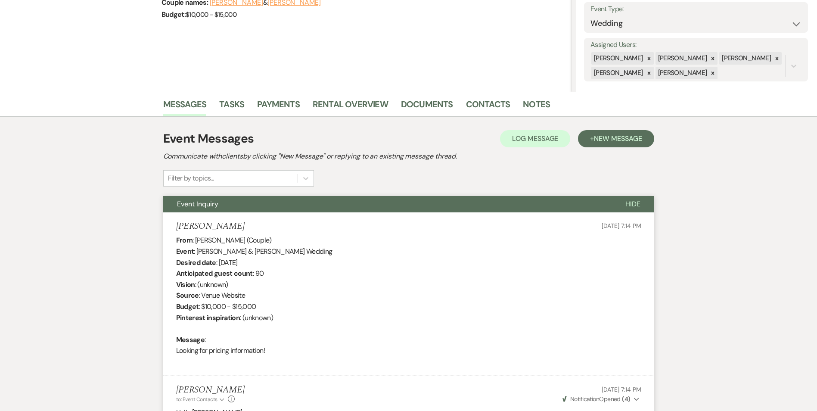
scroll to position [74, 0]
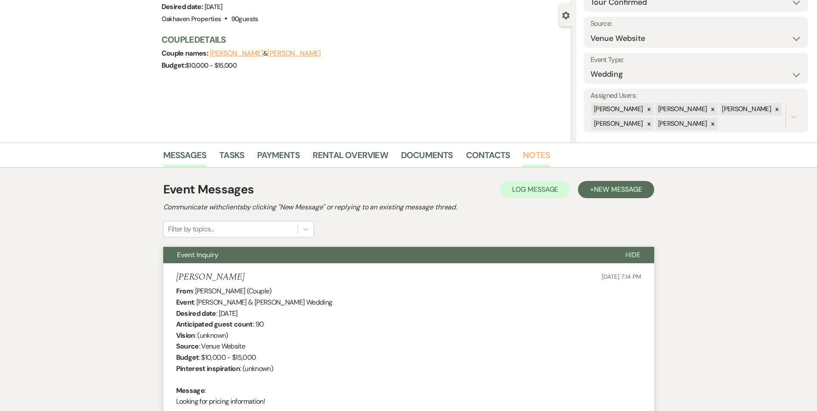
click at [525, 153] on link "Notes" at bounding box center [536, 157] width 27 height 19
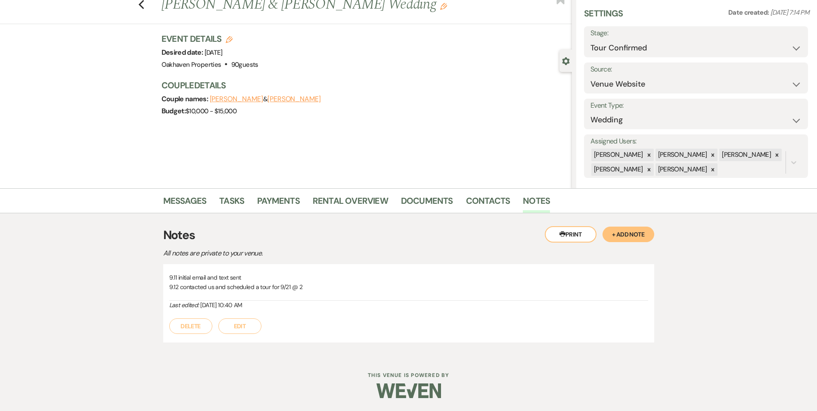
click at [252, 325] on button "Edit" at bounding box center [239, 326] width 43 height 16
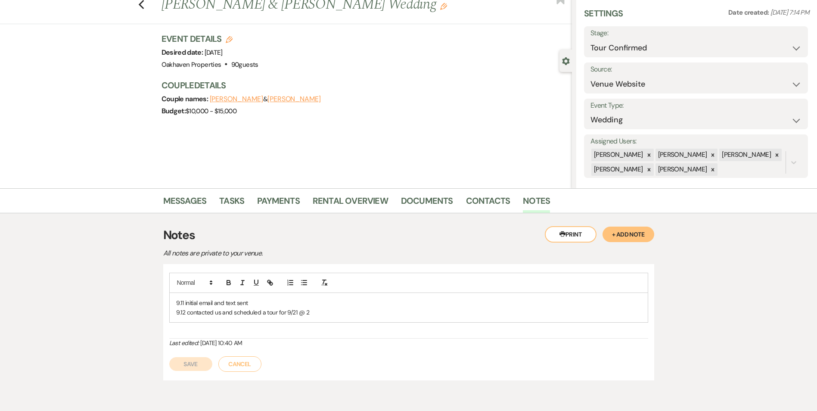
click at [334, 308] on p "9.12 contacted us and scheduled a tour for 9/21 @ 2" at bounding box center [408, 312] width 465 height 9
click at [181, 383] on div "9.11 initial email and text sent 9.12 contacted us and scheduled a tour for 9/2…" at bounding box center [408, 327] width 491 height 126
click at [184, 370] on button "Save" at bounding box center [190, 374] width 43 height 14
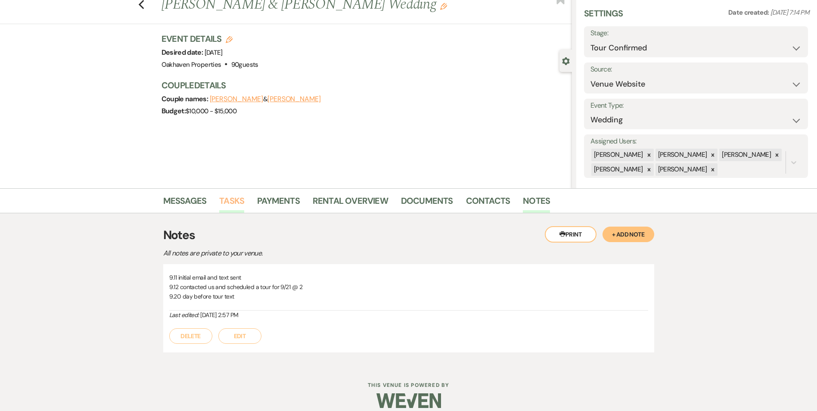
click at [230, 199] on link "Tasks" at bounding box center [231, 203] width 25 height 19
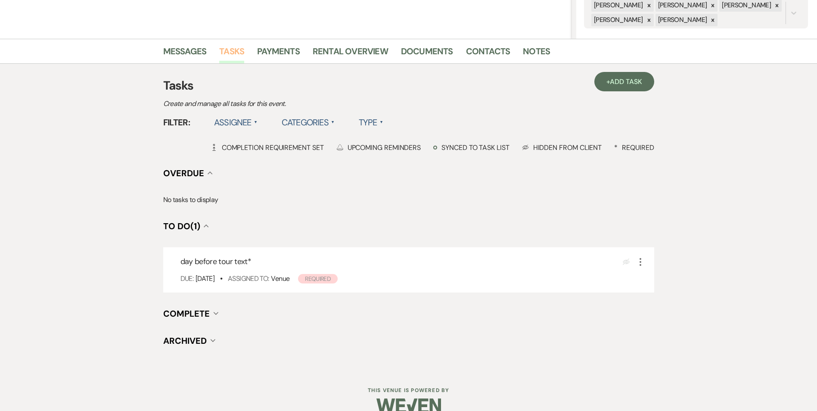
scroll to position [193, 0]
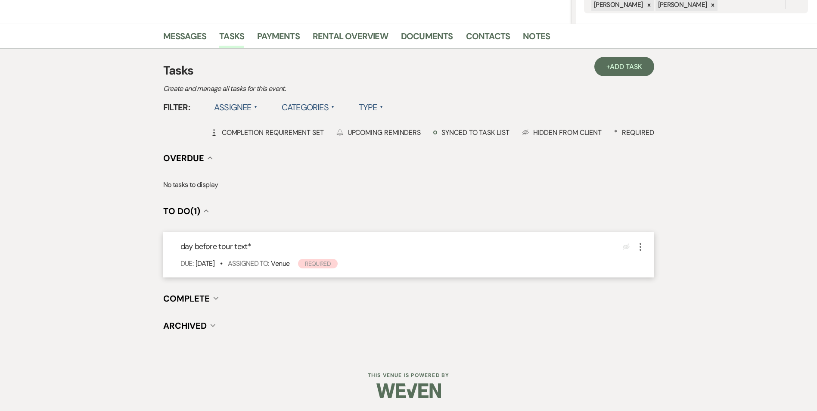
click at [640, 249] on use "button" at bounding box center [641, 247] width 2 height 8
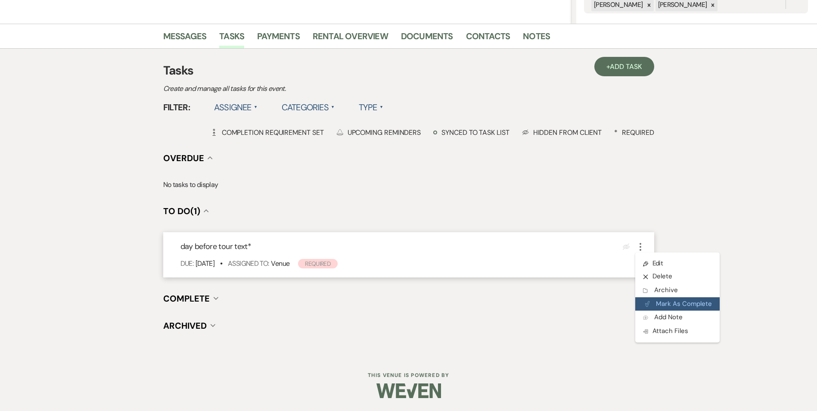
click at [653, 301] on button "Plan Portal Link Mark As Complete" at bounding box center [677, 304] width 84 height 14
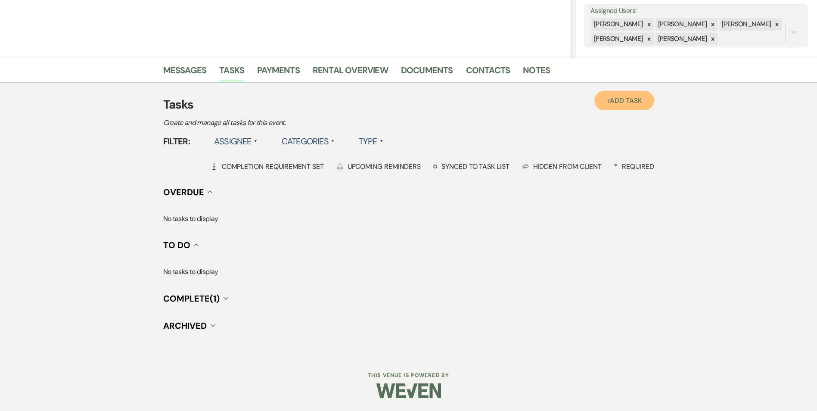
click at [624, 102] on span "Add Task" at bounding box center [626, 100] width 32 height 9
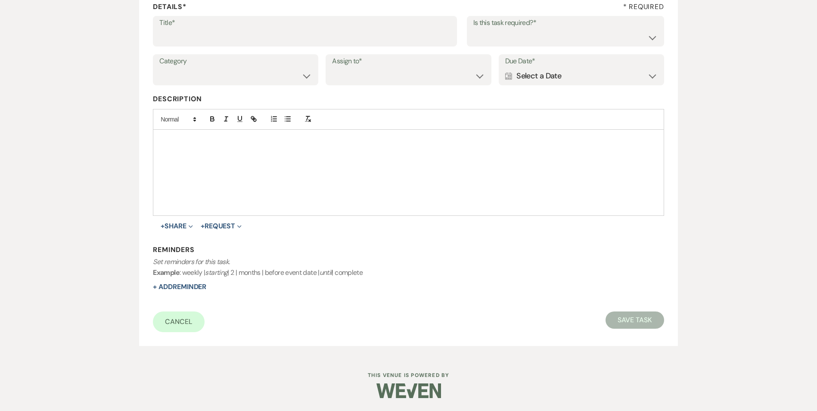
scroll to position [132, 0]
click at [243, 42] on input "Title*" at bounding box center [304, 37] width 291 height 17
type input "day after tour text"
click at [486, 39] on select "Yes No" at bounding box center [565, 37] width 184 height 17
select select "true"
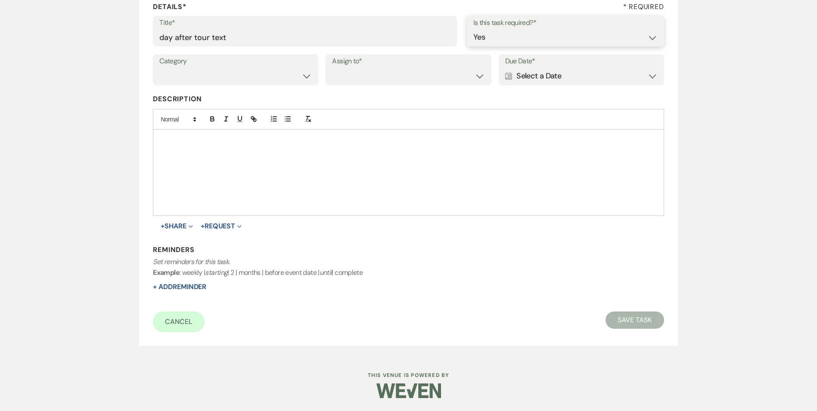
click at [473, 29] on select "Yes No" at bounding box center [565, 37] width 184 height 17
click at [305, 78] on select "Venue Vendors Guests Details Finalize & Share" at bounding box center [235, 76] width 152 height 17
select select "31"
click at [159, 68] on select "Venue Vendors Guests Details Finalize & Share" at bounding box center [235, 76] width 152 height 17
click at [357, 80] on select "Venue Client" at bounding box center [408, 76] width 152 height 17
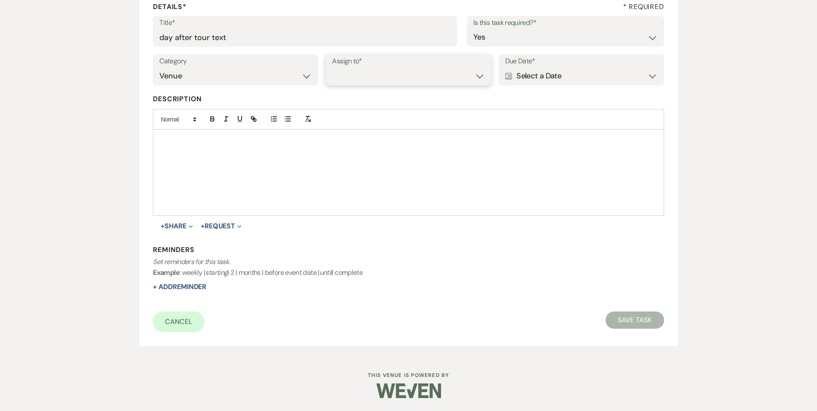
select select "venueHost"
click at [332, 68] on select "Venue Client" at bounding box center [408, 76] width 152 height 17
click at [565, 76] on div "Calendar Select a Date Expand" at bounding box center [581, 76] width 152 height 17
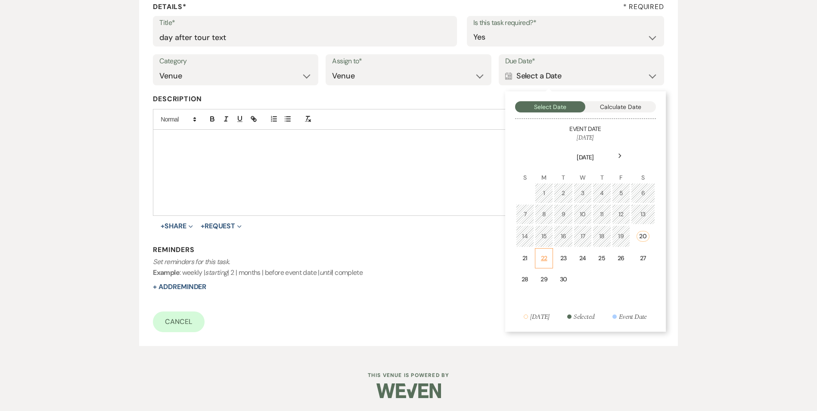
click at [543, 258] on div "22" at bounding box center [543, 258] width 7 height 9
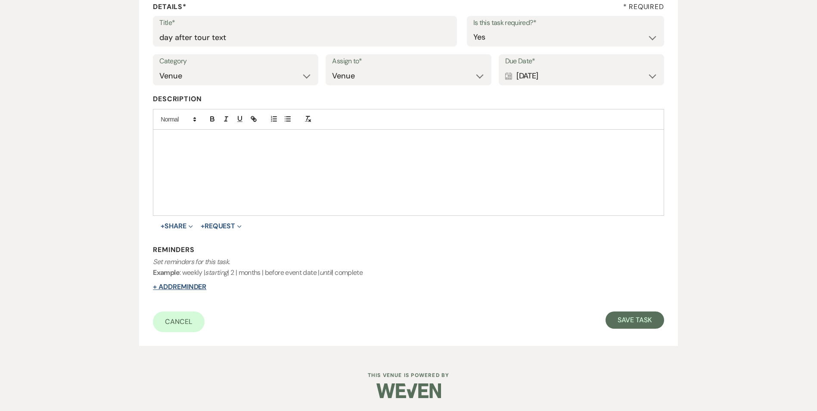
drag, startPoint x: 194, startPoint y: 284, endPoint x: 182, endPoint y: 287, distance: 12.4
click at [182, 287] on button "+ Add Reminder" at bounding box center [179, 286] width 53 height 7
select select "host"
select select "days"
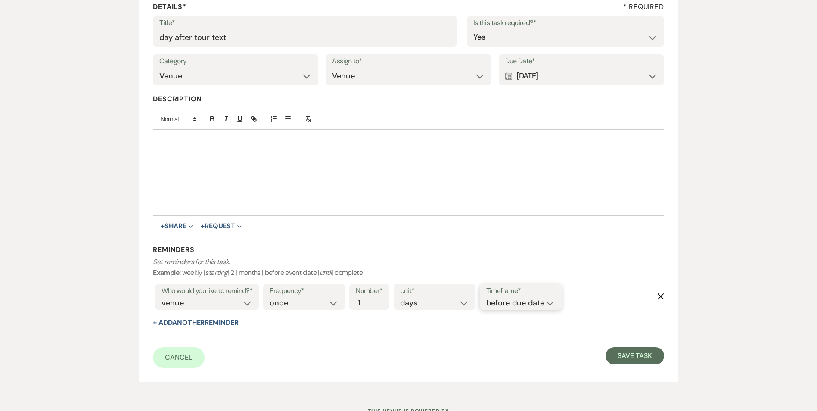
click at [505, 300] on select "before due date after due date on due date on custom date" at bounding box center [520, 303] width 69 height 12
select select "onDueDate"
click at [486, 297] on select "before due date after due date on due date on custom date" at bounding box center [520, 303] width 69 height 12
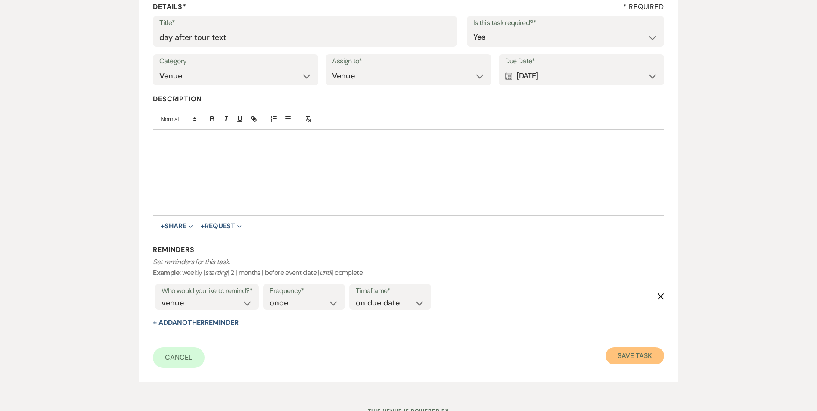
click at [623, 350] on button "Save Task" at bounding box center [635, 355] width 58 height 17
select select "4"
select select "5"
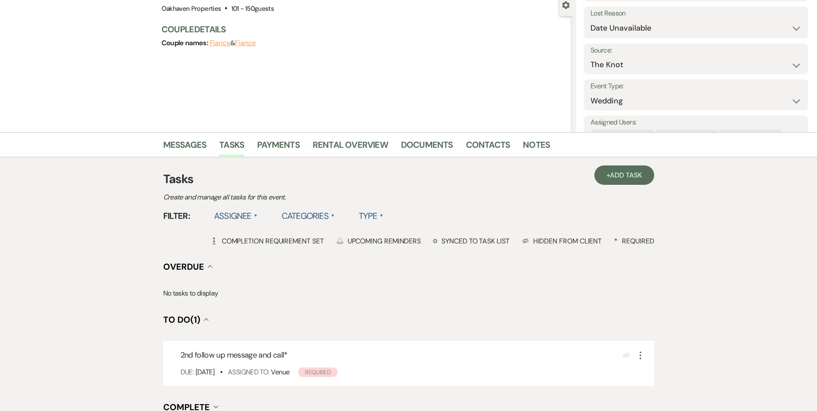
scroll to position [86, 0]
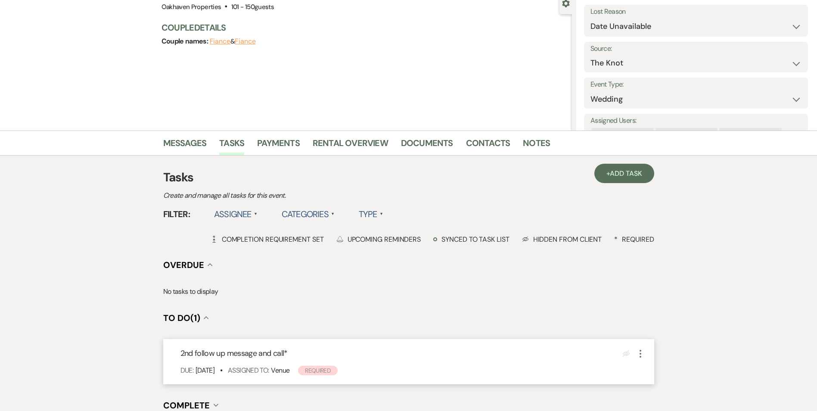
click at [640, 355] on icon "More" at bounding box center [640, 353] width 10 height 10
click at [649, 378] on button "X Delete" at bounding box center [676, 383] width 83 height 14
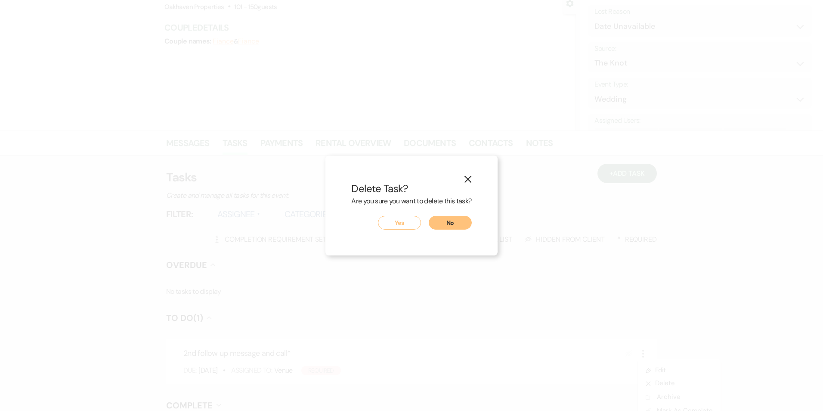
click at [409, 229] on button "Yes" at bounding box center [399, 223] width 43 height 14
